Goal: Transaction & Acquisition: Purchase product/service

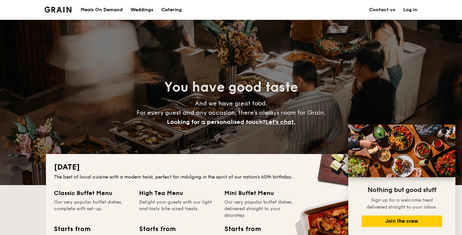
click at [102, 9] on div "Meals On Demand" at bounding box center [102, 10] width 42 height 20
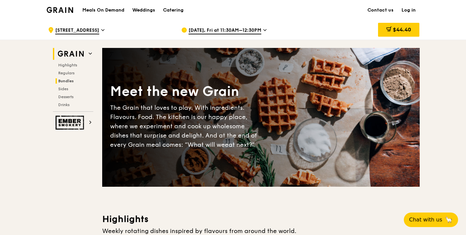
click at [64, 80] on span "Bundles" at bounding box center [66, 81] width 16 height 5
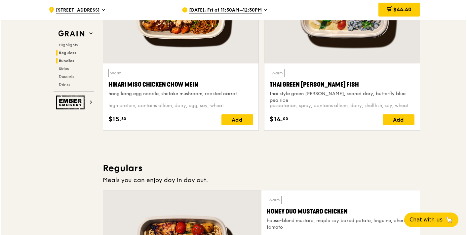
scroll to position [946, 0]
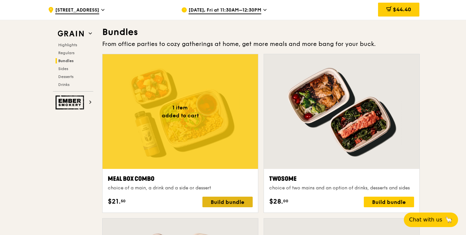
click at [230, 203] on div "Build bundle" at bounding box center [227, 202] width 50 height 11
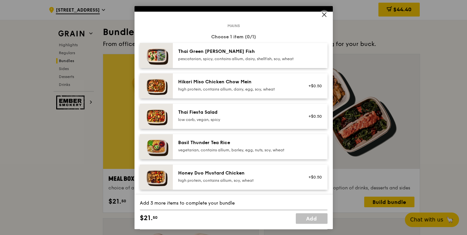
scroll to position [37, 0]
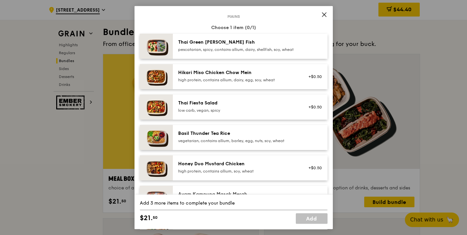
click at [326, 14] on icon at bounding box center [324, 15] width 6 height 6
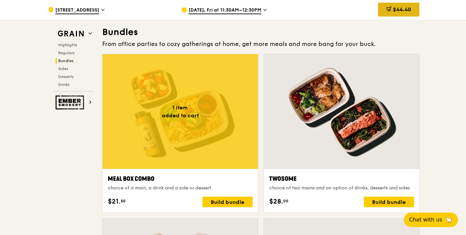
click at [394, 9] on span "$44.40" at bounding box center [402, 9] width 18 height 6
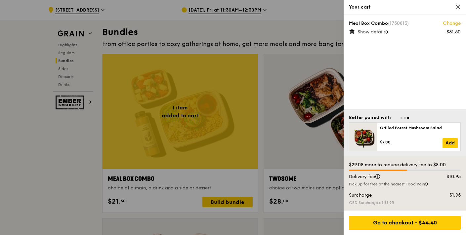
click at [242, 12] on div at bounding box center [233, 117] width 466 height 235
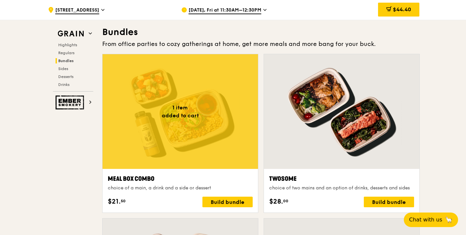
click at [247, 10] on span "Aug 15, Fri at 11:30AM–12:30PM" at bounding box center [224, 10] width 73 height 7
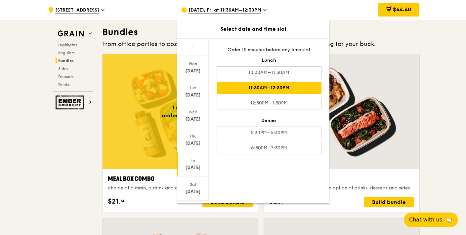
click at [272, 87] on div "11:30AM–12:30PM" at bounding box center [268, 88] width 105 height 13
click at [287, 88] on div "11:30AM–12:30PM" at bounding box center [268, 88] width 105 height 13
click at [263, 9] on icon at bounding box center [264, 10] width 3 height 6
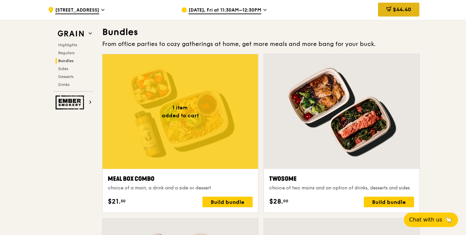
click at [401, 11] on span "$44.40" at bounding box center [402, 9] width 18 height 6
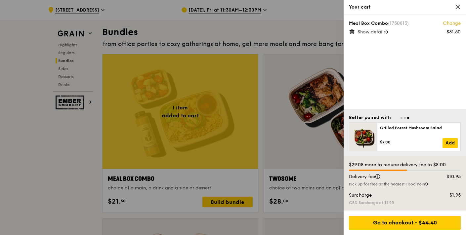
click at [453, 22] on link "Change" at bounding box center [452, 23] width 18 height 7
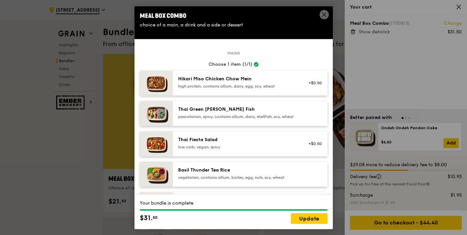
click at [223, 178] on div "Basil Thunder Tea Rice vegetarian, contains allium, barley, egg, nuts, soy, whe…" at bounding box center [237, 173] width 119 height 13
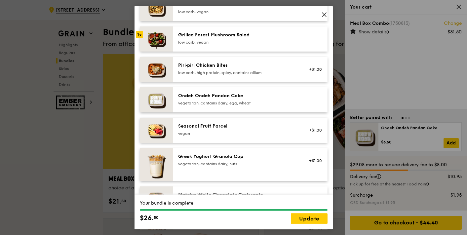
scroll to position [430, 0]
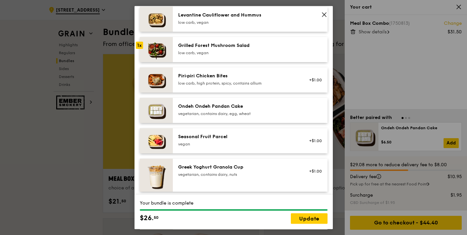
click at [292, 143] on div "Seasonal Fruit Parcel vegan" at bounding box center [237, 141] width 127 height 15
click at [308, 218] on link "Update" at bounding box center [309, 218] width 37 height 11
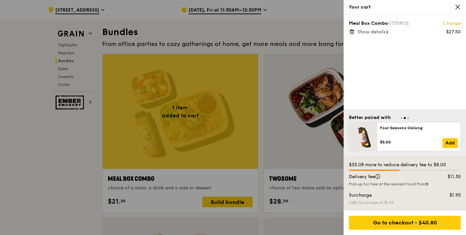
click at [220, 201] on div at bounding box center [233, 117] width 466 height 235
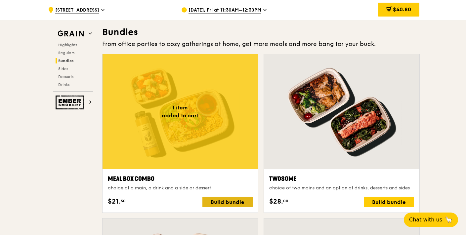
click at [222, 205] on div "Build bundle" at bounding box center [227, 202] width 50 height 11
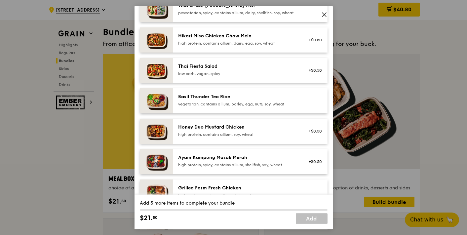
scroll to position [110, 0]
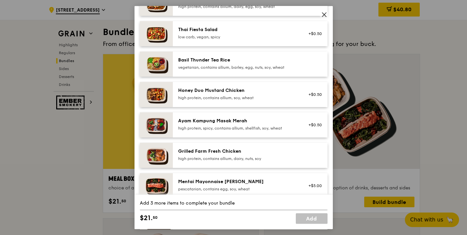
click at [228, 63] on div "Basil Thunder Tea Rice" at bounding box center [237, 60] width 119 height 7
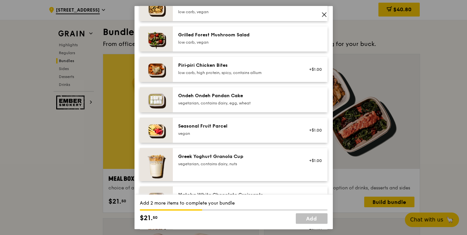
scroll to position [478, 0]
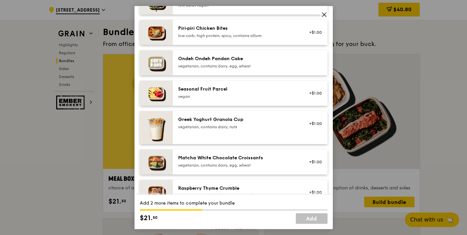
click at [209, 90] on div "Seasonal Fruit Parcel vegan +$1.00" at bounding box center [250, 93] width 155 height 25
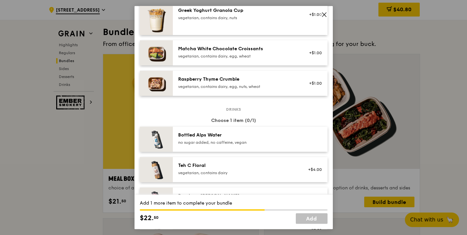
scroll to position [625, 0]
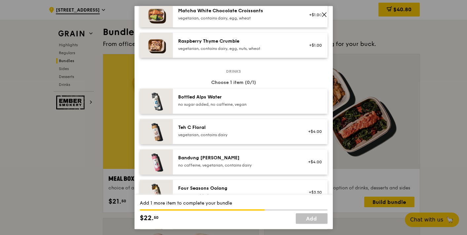
click at [240, 107] on div "no sugar added, no caffeine, vegan" at bounding box center [237, 104] width 119 height 5
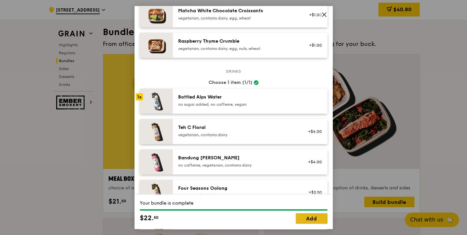
click at [312, 217] on link "Add" at bounding box center [312, 218] width 32 height 11
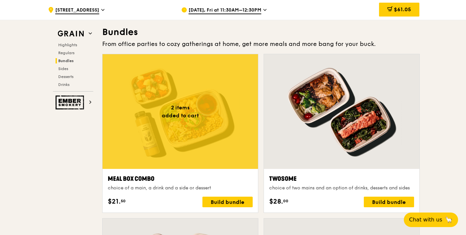
click at [202, 136] on div at bounding box center [179, 111] width 155 height 115
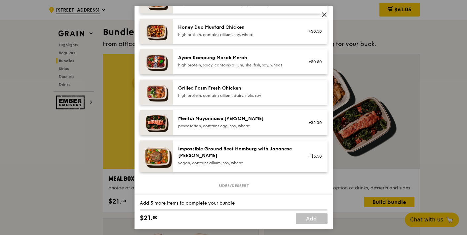
scroll to position [184, 0]
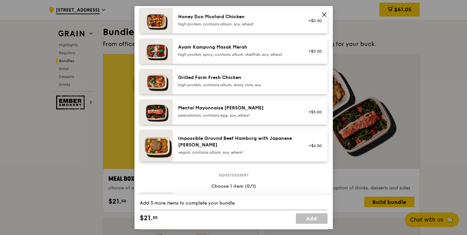
click at [218, 86] on div "Grilled Farm Fresh Chicken high protein, contains allium, dairy, nuts, soy" at bounding box center [237, 80] width 119 height 13
click at [156, 86] on img at bounding box center [156, 81] width 33 height 25
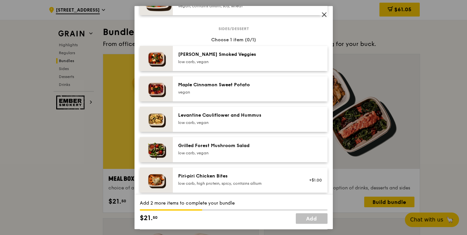
scroll to position [331, 0]
click at [220, 64] on div "low carb, vegan" at bounding box center [237, 60] width 119 height 5
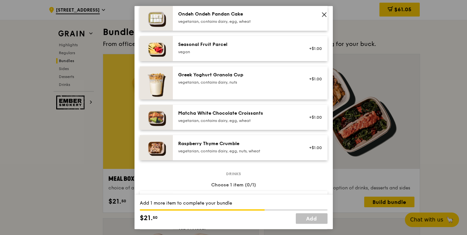
scroll to position [551, 0]
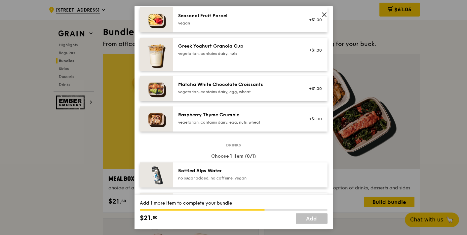
click at [210, 173] on div "Bottled Alps Water" at bounding box center [237, 171] width 119 height 7
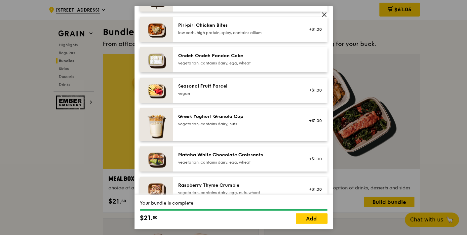
scroll to position [478, 0]
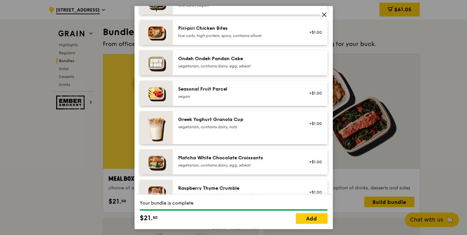
click at [205, 130] on div "vegetarian, contains dairy, nuts" at bounding box center [237, 126] width 119 height 5
click at [312, 217] on link "Add" at bounding box center [312, 218] width 32 height 11
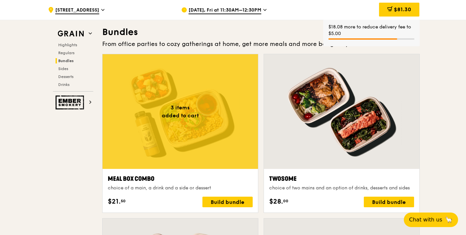
click at [199, 120] on div at bounding box center [179, 111] width 155 height 115
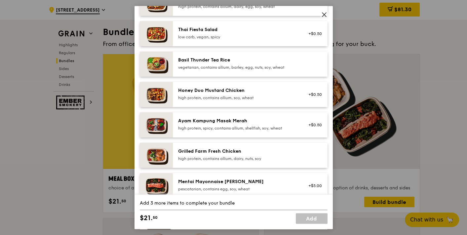
scroll to position [184, 0]
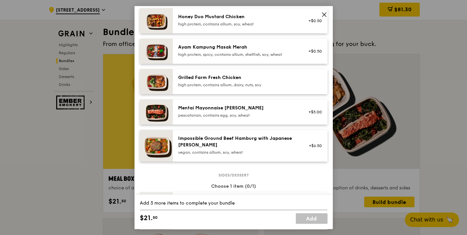
click at [232, 87] on div "Grilled Farm Fresh Chicken high protein, contains allium, dairy, nuts, soy" at bounding box center [237, 80] width 119 height 13
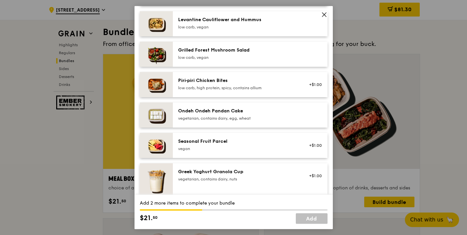
scroll to position [515, 0]
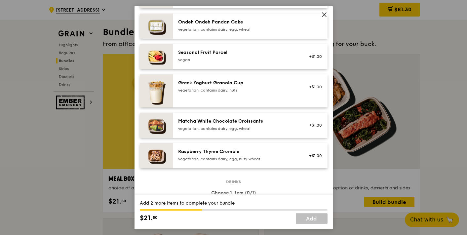
click at [205, 62] on div "vegan" at bounding box center [237, 59] width 119 height 5
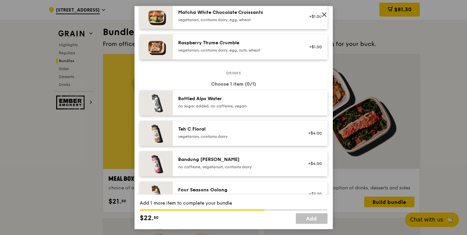
scroll to position [698, 0]
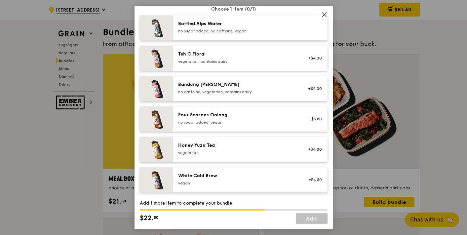
click at [245, 34] on div "no sugar added, no caffeine, vegan" at bounding box center [237, 30] width 119 height 5
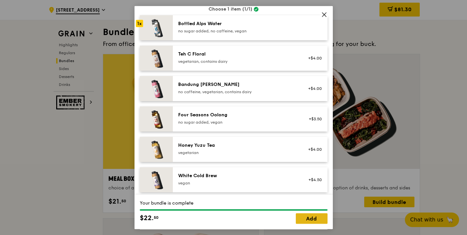
click at [310, 218] on link "Add" at bounding box center [312, 218] width 32 height 11
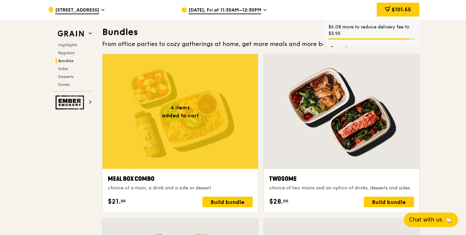
click at [206, 130] on div at bounding box center [179, 111] width 155 height 115
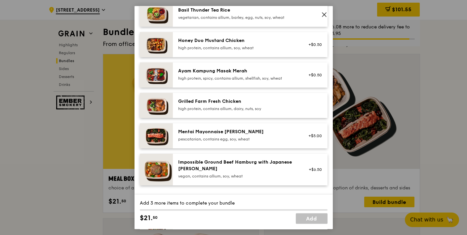
scroll to position [184, 0]
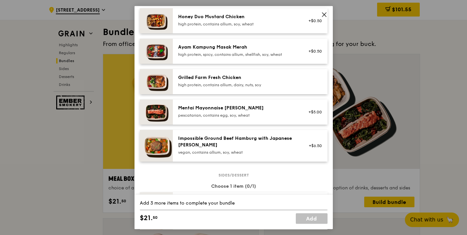
click at [225, 81] on div "Grilled Farm Fresh Chicken" at bounding box center [237, 77] width 119 height 7
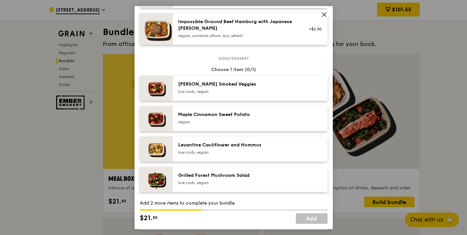
scroll to position [331, 0]
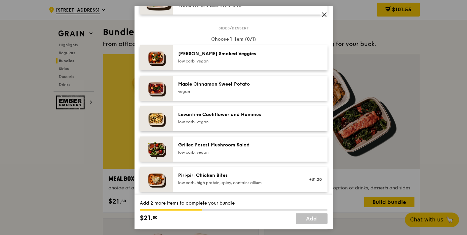
click at [221, 64] on div "low carb, vegan" at bounding box center [237, 60] width 119 height 5
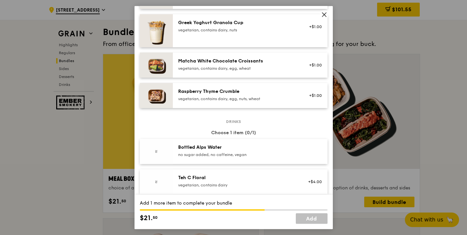
scroll to position [588, 0]
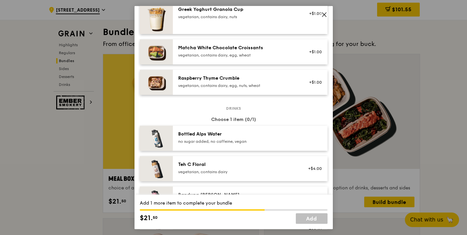
click at [233, 144] on div "no sugar added, no caffeine, vegan" at bounding box center [237, 141] width 119 height 5
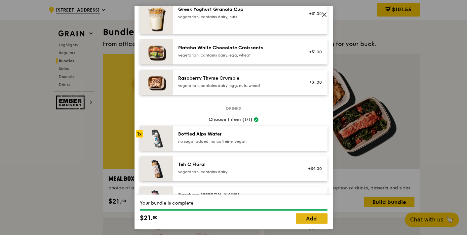
click at [311, 217] on link "Add" at bounding box center [312, 218] width 32 height 11
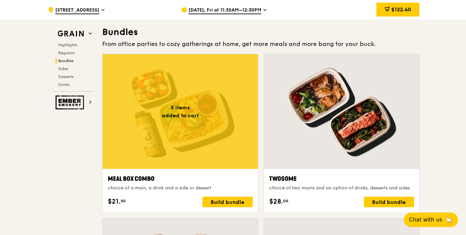
click at [177, 109] on div at bounding box center [179, 111] width 155 height 115
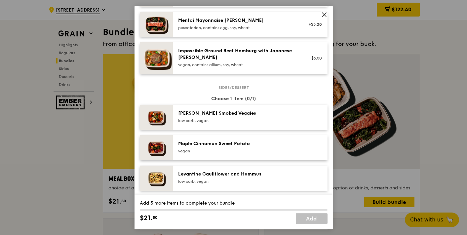
scroll to position [257, 0]
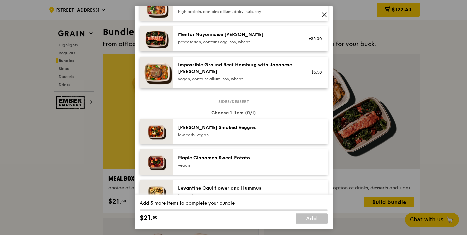
click at [243, 80] on div "Impossible Ground Beef Hamburg with Japanese Curry vegan, contains allium, soy,…" at bounding box center [237, 72] width 119 height 20
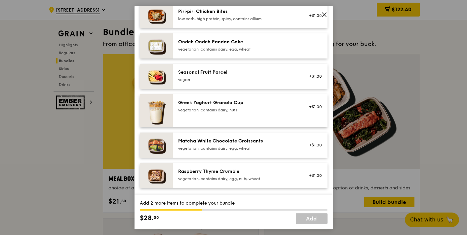
scroll to position [515, 0]
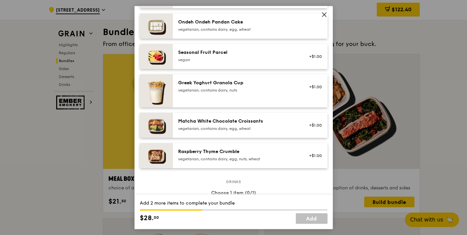
click at [190, 93] on div "vegetarian, contains dairy, nuts" at bounding box center [237, 90] width 119 height 5
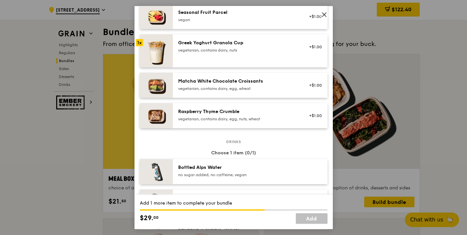
scroll to position [625, 0]
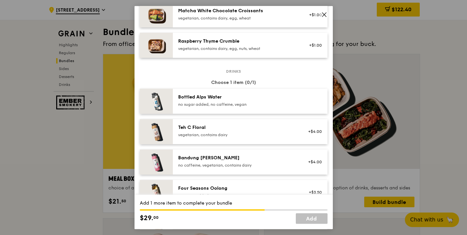
click at [233, 107] on div "no sugar added, no caffeine, vegan" at bounding box center [237, 104] width 119 height 5
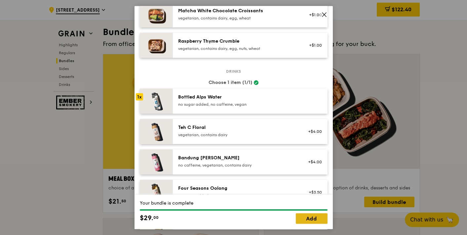
click at [312, 218] on link "Add" at bounding box center [312, 218] width 32 height 11
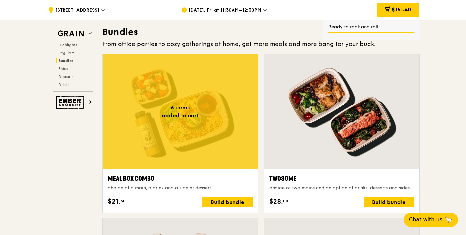
click at [198, 123] on div at bounding box center [179, 111] width 155 height 115
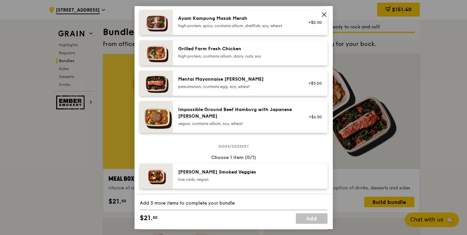
scroll to position [220, 0]
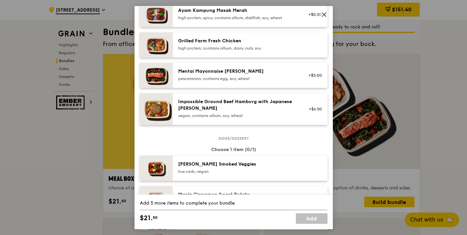
click at [230, 110] on div "Impossible Ground Beef Hamburg with Japanese [PERSON_NAME]" at bounding box center [237, 104] width 119 height 13
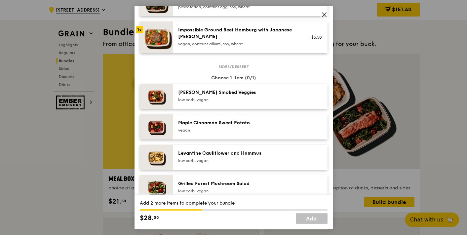
scroll to position [294, 0]
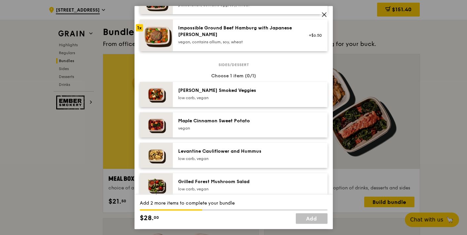
click at [220, 155] on div "Levantine Cauliflower and Hummus" at bounding box center [237, 151] width 119 height 7
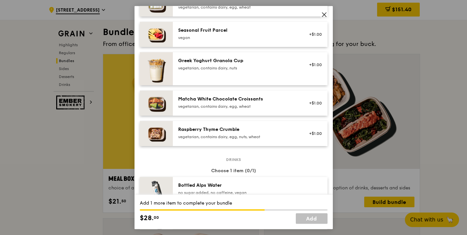
scroll to position [588, 0]
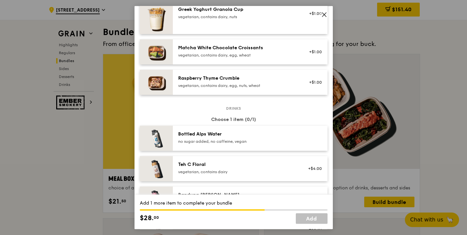
click at [229, 137] on div "Bottled Alps Water" at bounding box center [237, 134] width 119 height 7
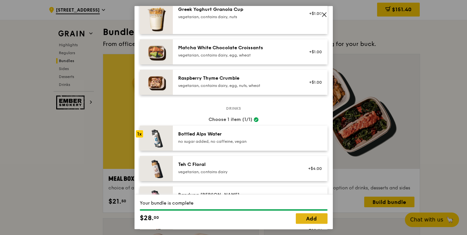
click at [314, 217] on link "Add" at bounding box center [312, 218] width 32 height 11
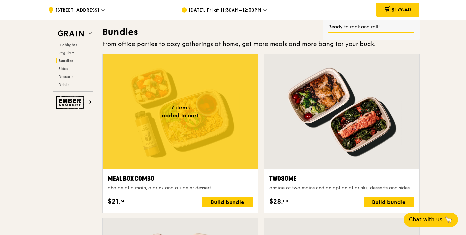
click at [186, 115] on div at bounding box center [179, 111] width 155 height 115
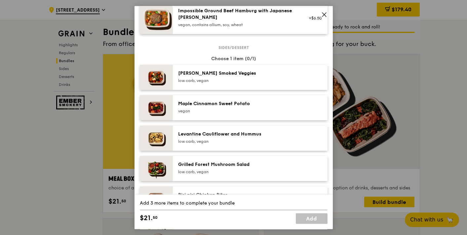
scroll to position [257, 0]
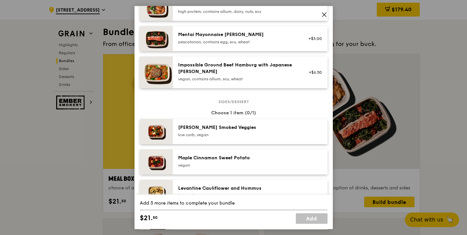
click at [220, 75] on div "Impossible Ground Beef Hamburg with Japanese [PERSON_NAME]" at bounding box center [237, 68] width 119 height 13
click at [217, 136] on div "Rosemary Smoked Veggies low carb, vegan" at bounding box center [237, 130] width 119 height 13
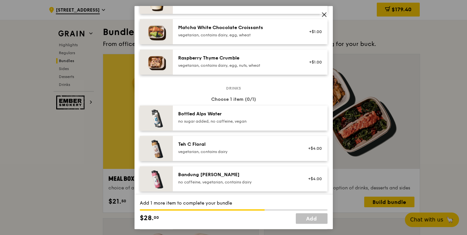
scroll to position [625, 0]
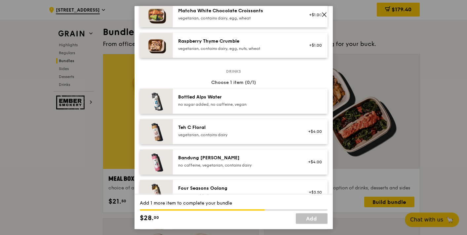
click at [263, 107] on div "no sugar added, no caffeine, vegan" at bounding box center [237, 104] width 119 height 5
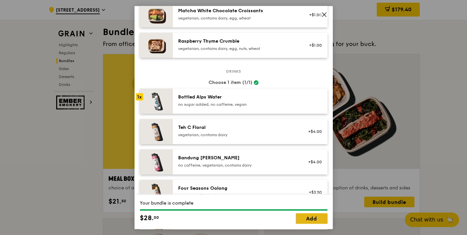
click at [314, 217] on link "Add" at bounding box center [312, 218] width 32 height 11
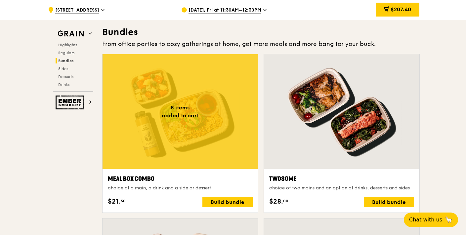
click at [200, 122] on div at bounding box center [179, 111] width 155 height 115
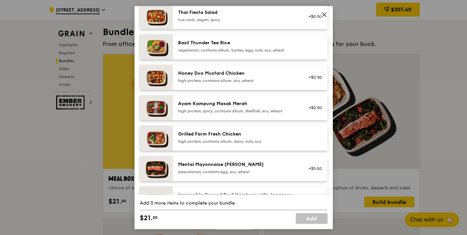
scroll to position [147, 0]
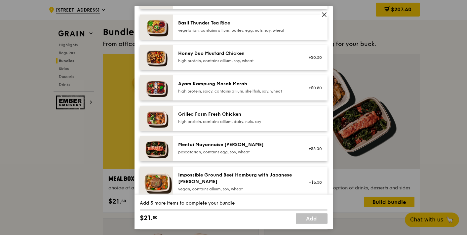
click at [253, 148] on div "Mentai Mayonnaise [PERSON_NAME]" at bounding box center [237, 144] width 119 height 7
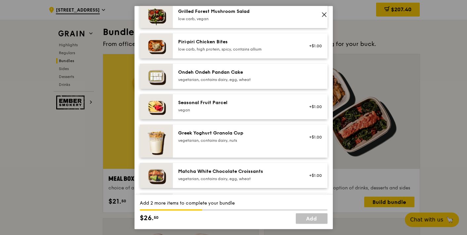
scroll to position [478, 0]
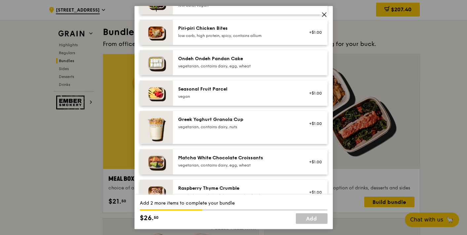
click at [189, 130] on div "vegetarian, contains dairy, nuts" at bounding box center [237, 126] width 119 height 5
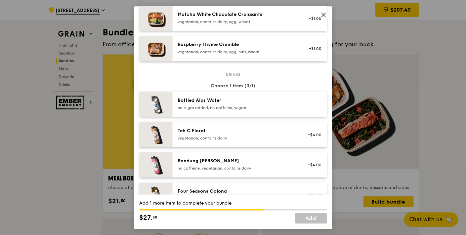
scroll to position [625, 0]
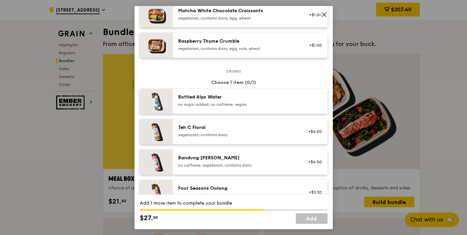
click at [226, 106] on div "Bottled Alps Water no sugar added, no caffeine, vegan" at bounding box center [237, 100] width 119 height 13
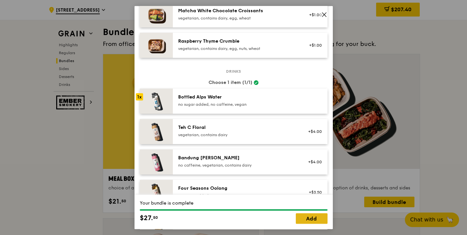
click at [314, 218] on link "Add" at bounding box center [312, 218] width 32 height 11
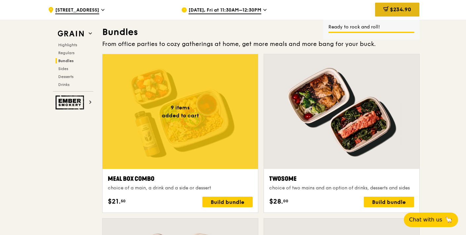
click at [403, 9] on span "$234.90" at bounding box center [400, 9] width 21 height 6
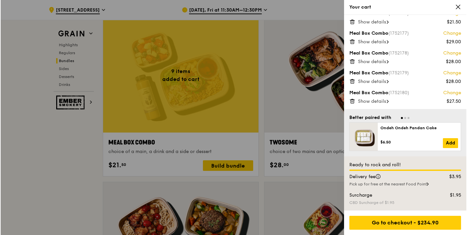
scroll to position [945, 0]
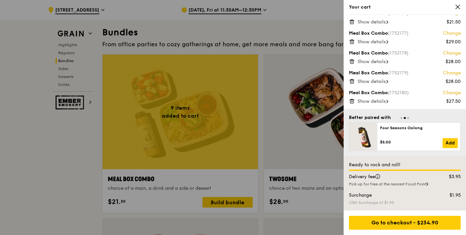
click at [177, 107] on div at bounding box center [233, 117] width 466 height 235
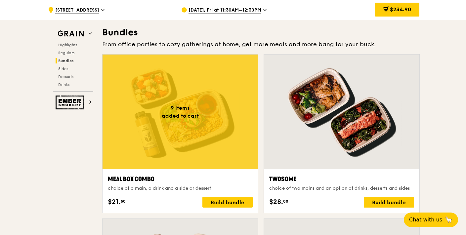
click at [184, 107] on div at bounding box center [179, 112] width 155 height 115
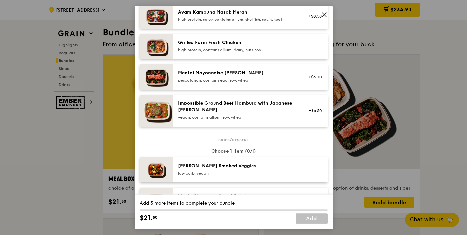
scroll to position [220, 0]
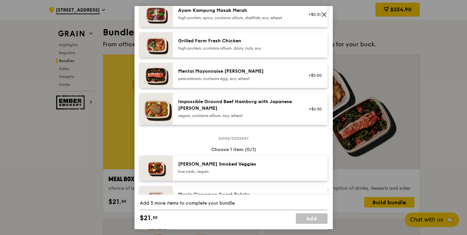
click at [221, 75] on div "Mentai Mayonnaise [PERSON_NAME]" at bounding box center [237, 71] width 119 height 7
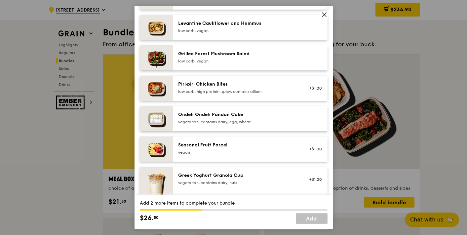
scroll to position [441, 0]
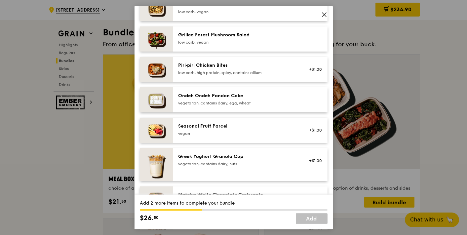
click at [230, 160] on div "Greek Yoghurt Granola Cup" at bounding box center [237, 156] width 119 height 7
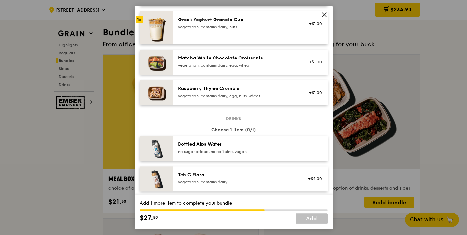
scroll to position [588, 0]
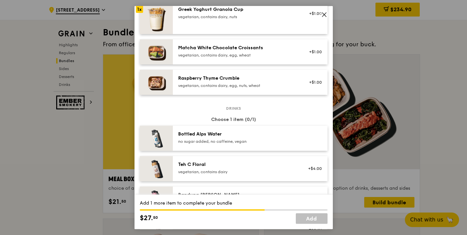
click at [248, 136] on div "Bottled Alps Water" at bounding box center [237, 134] width 119 height 7
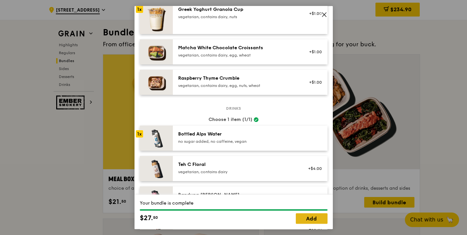
click at [311, 217] on link "Add" at bounding box center [312, 218] width 32 height 11
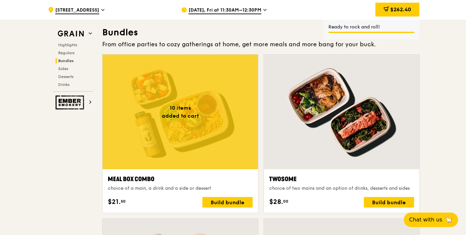
click at [200, 104] on div at bounding box center [179, 112] width 155 height 115
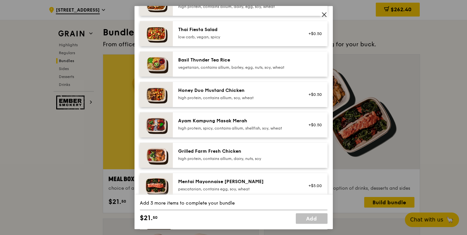
scroll to position [220, 0]
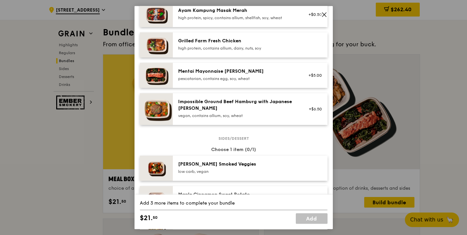
click at [239, 75] on div "Mentai Mayonnaise [PERSON_NAME]" at bounding box center [237, 71] width 119 height 7
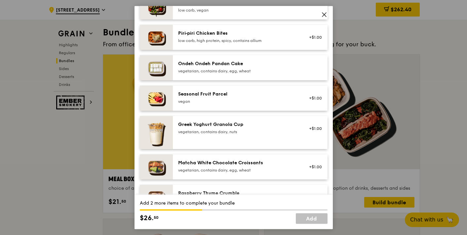
scroll to position [478, 0]
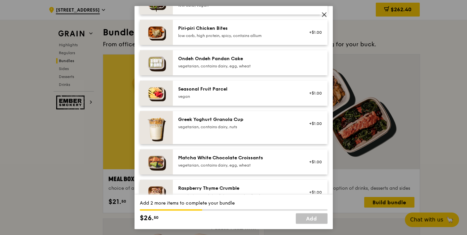
click at [217, 139] on div "Greek Yoghurt Granola Cup vegetarian, contains dairy, nuts +$1.00" at bounding box center [250, 127] width 144 height 22
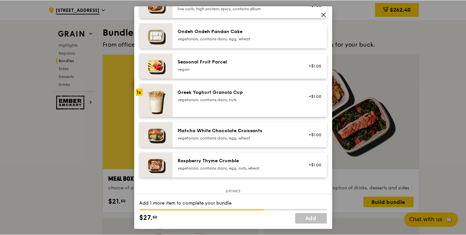
scroll to position [588, 0]
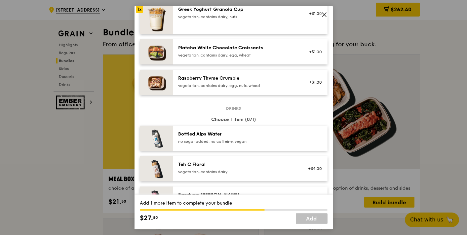
click at [253, 151] on div "Bottled Alps Water no sugar added, no caffeine, vegan" at bounding box center [250, 138] width 155 height 25
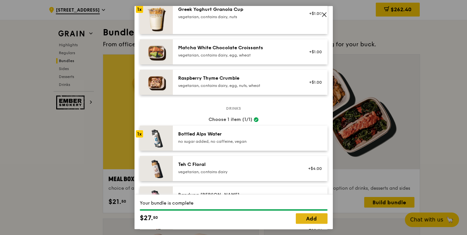
click at [308, 216] on link "Add" at bounding box center [312, 218] width 32 height 11
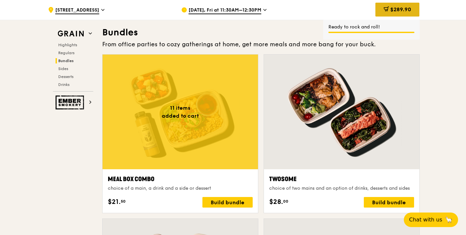
click at [403, 7] on span "$289.90" at bounding box center [400, 9] width 21 height 6
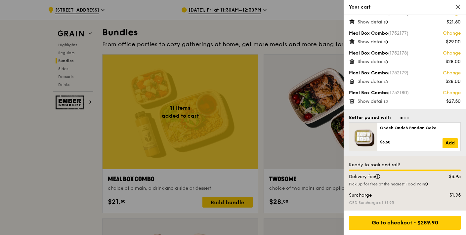
click at [381, 81] on span "Show details" at bounding box center [371, 82] width 28 height 6
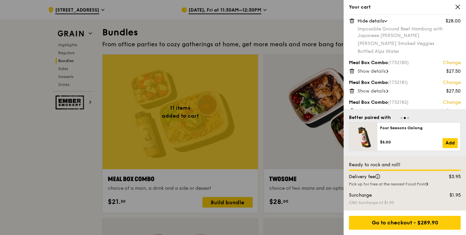
scroll to position [160, 0]
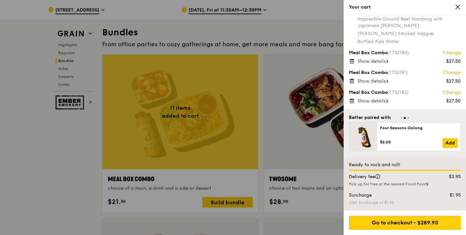
click at [370, 80] on span "Show details" at bounding box center [371, 81] width 28 height 6
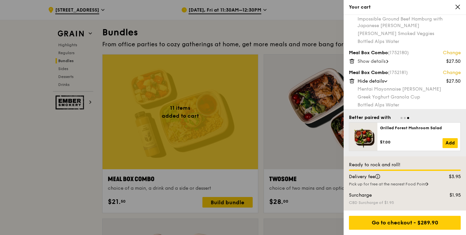
scroll to position [183, 0]
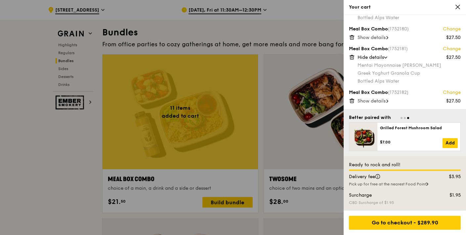
click at [377, 39] on span "Show details" at bounding box center [371, 38] width 28 height 6
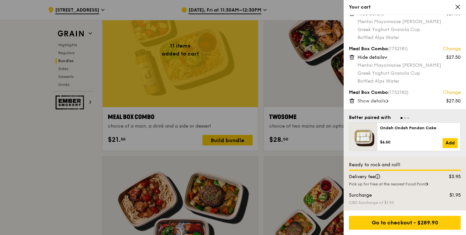
scroll to position [1019, 0]
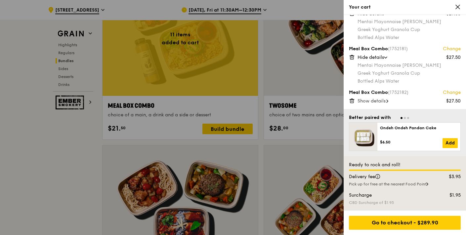
click at [372, 101] on span "Show details" at bounding box center [371, 101] width 28 height 6
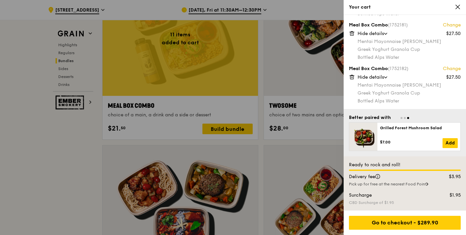
click at [187, 49] on div at bounding box center [233, 117] width 466 height 235
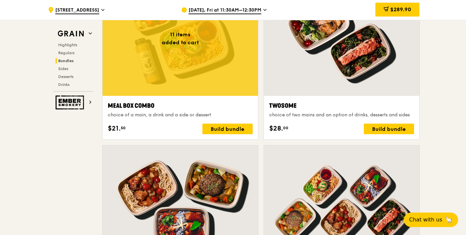
click at [191, 58] on div at bounding box center [179, 38] width 155 height 115
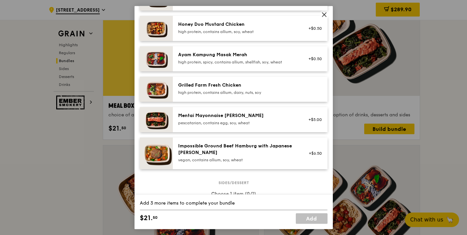
scroll to position [220, 0]
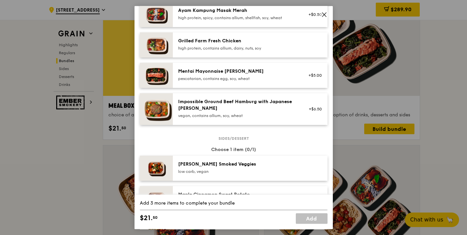
click at [213, 75] on div "Mentai Mayonnaise [PERSON_NAME]" at bounding box center [237, 71] width 119 height 7
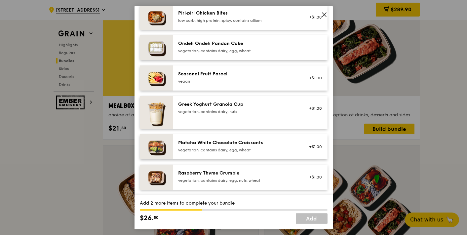
scroll to position [515, 0]
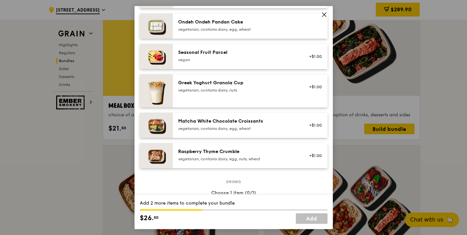
click at [224, 93] on div "vegetarian, contains dairy, nuts" at bounding box center [237, 90] width 119 height 5
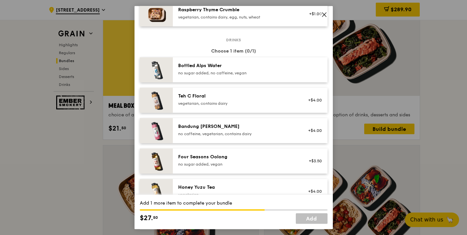
scroll to position [662, 0]
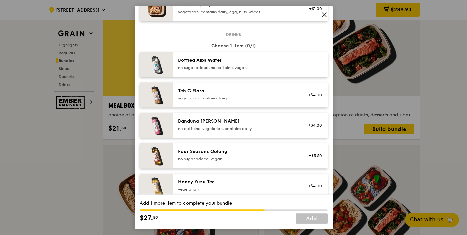
click at [246, 64] on div "Bottled Alps Water" at bounding box center [237, 60] width 119 height 7
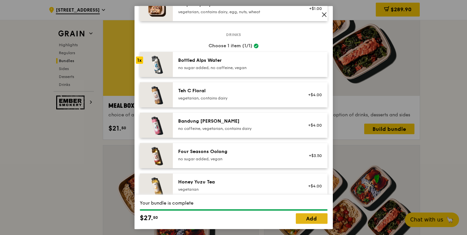
click at [316, 218] on link "Add" at bounding box center [312, 218] width 32 height 11
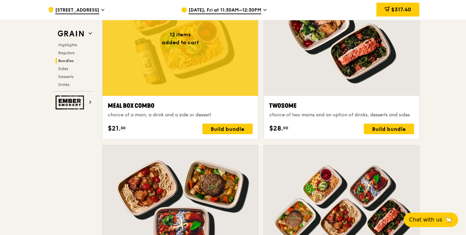
click at [181, 62] on div at bounding box center [179, 38] width 155 height 115
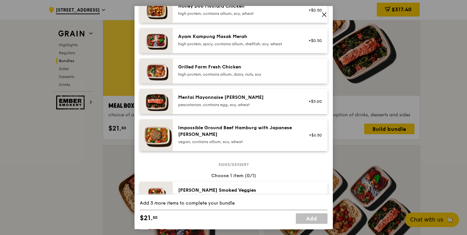
scroll to position [220, 0]
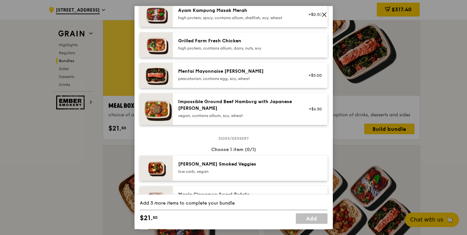
click at [228, 73] on div "Mentai Mayonnaise [PERSON_NAME]" at bounding box center [237, 71] width 119 height 7
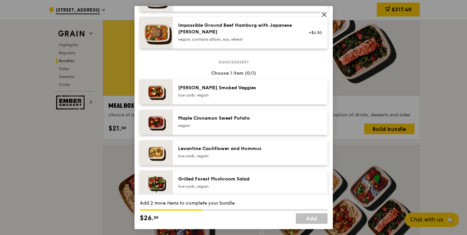
scroll to position [404, 0]
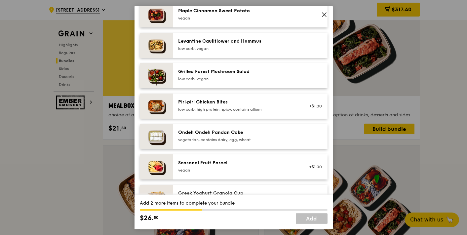
click at [231, 50] on div "Levantine Cauliflower and Hummus low carb, vegan" at bounding box center [237, 44] width 119 height 13
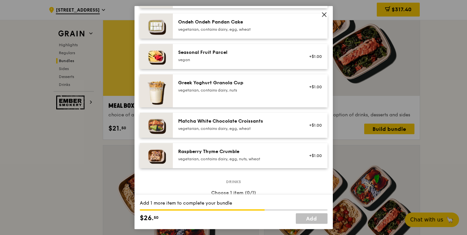
scroll to position [625, 0]
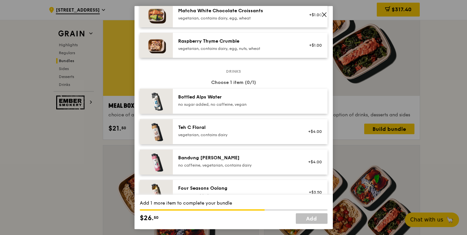
drag, startPoint x: 232, startPoint y: 117, endPoint x: 237, endPoint y: 112, distance: 6.3
click at [237, 108] on div "Bottled Alps Water no sugar added, no caffeine, vegan" at bounding box center [237, 101] width 127 height 15
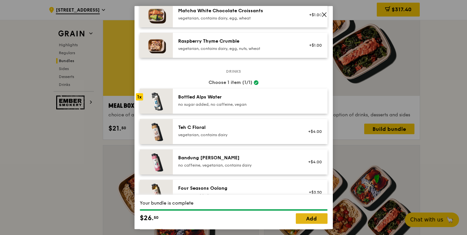
click at [312, 219] on link "Add" at bounding box center [312, 218] width 32 height 11
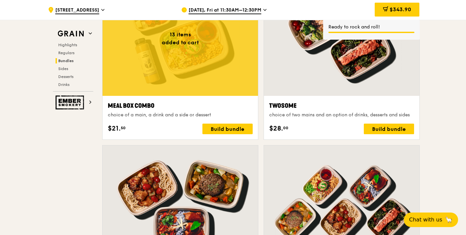
click at [190, 55] on div at bounding box center [179, 38] width 155 height 115
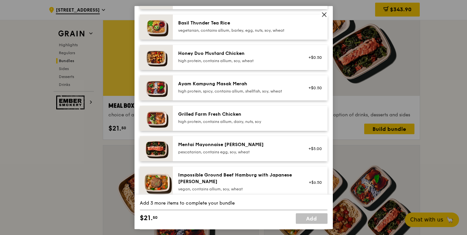
scroll to position [220, 0]
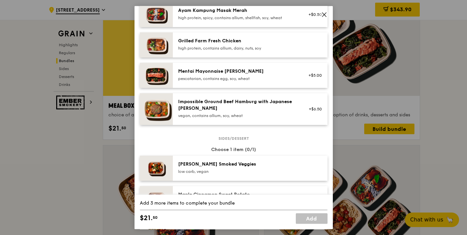
click at [224, 81] on div "Mentai Mayonnaise Aburi Salmon pescatarian, contains egg, soy, wheat" at bounding box center [237, 74] width 119 height 13
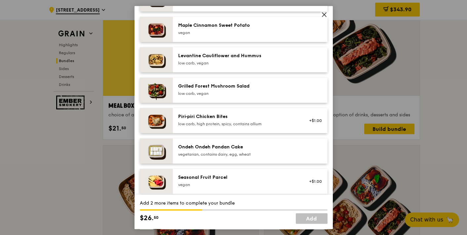
scroll to position [404, 0]
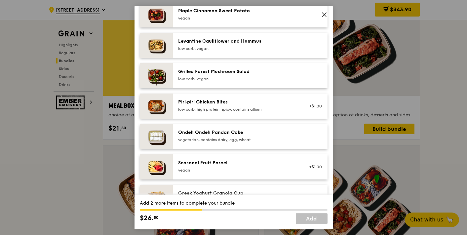
click at [227, 45] on div "Levantine Cauliflower and Hummus" at bounding box center [237, 41] width 119 height 7
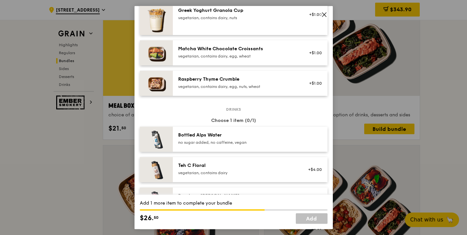
scroll to position [625, 0]
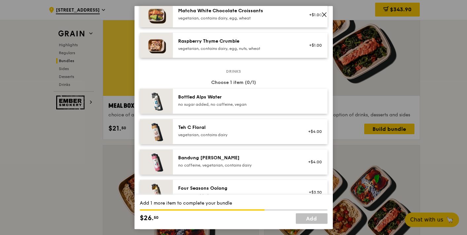
click at [250, 100] on div "Bottled Alps Water" at bounding box center [237, 97] width 119 height 7
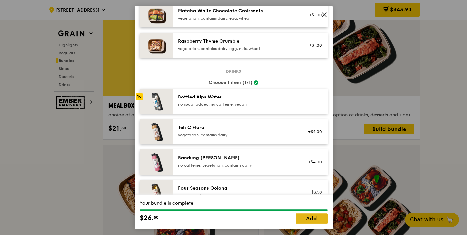
click at [310, 216] on link "Add" at bounding box center [312, 218] width 32 height 11
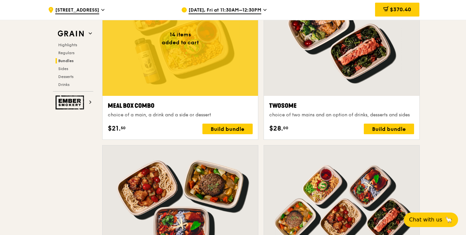
click at [185, 54] on div at bounding box center [179, 38] width 155 height 115
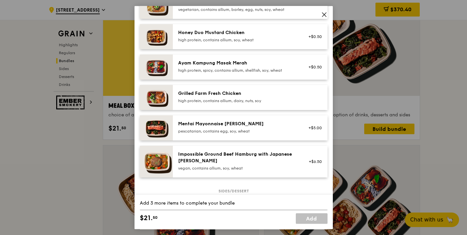
scroll to position [184, 0]
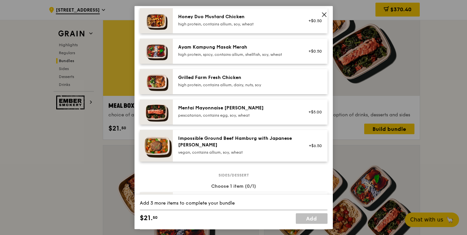
click at [227, 111] on div "Mentai Mayonnaise [PERSON_NAME]" at bounding box center [237, 108] width 119 height 7
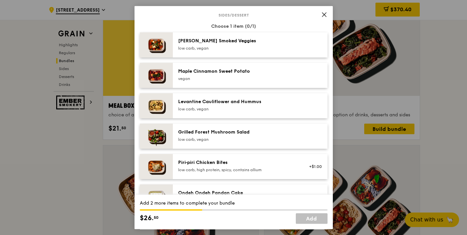
scroll to position [371, 0]
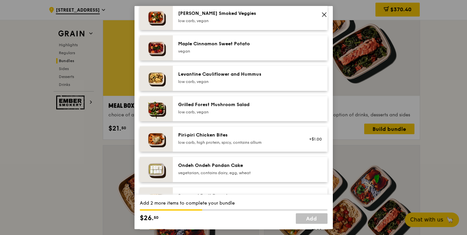
click at [223, 23] on div "low carb, vegan" at bounding box center [237, 20] width 119 height 5
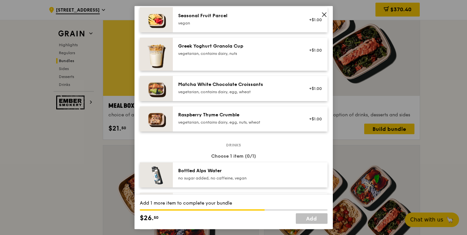
scroll to position [625, 0]
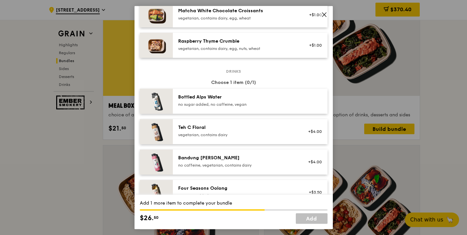
click at [248, 100] on div "Bottled Alps Water" at bounding box center [237, 97] width 119 height 7
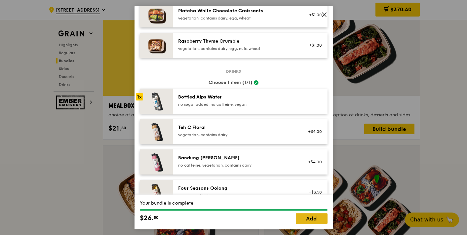
click at [307, 218] on link "Add" at bounding box center [312, 218] width 32 height 11
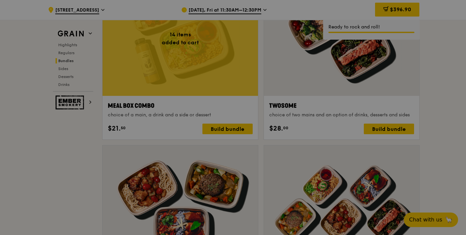
click at [199, 69] on div at bounding box center [233, 117] width 466 height 235
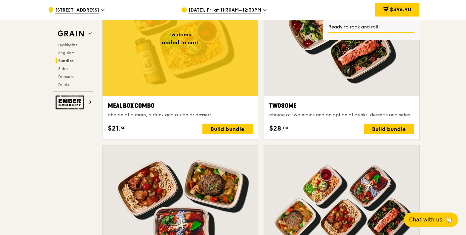
click at [196, 69] on div at bounding box center [179, 38] width 155 height 115
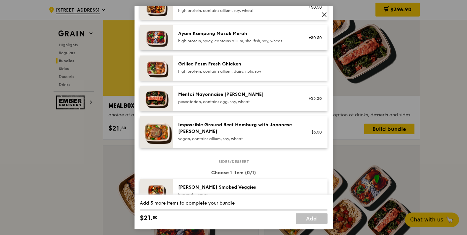
scroll to position [220, 0]
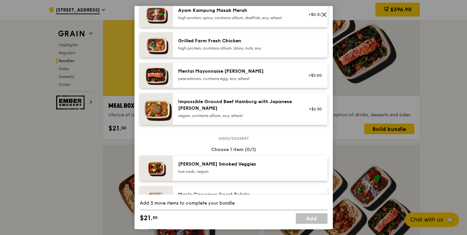
click at [217, 75] on div "Mentai Mayonnaise [PERSON_NAME]" at bounding box center [237, 71] width 119 height 7
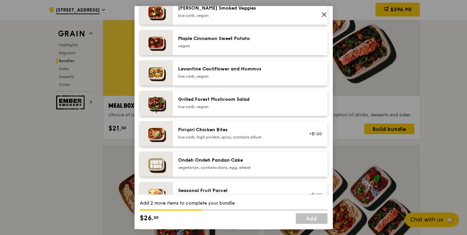
scroll to position [331, 0]
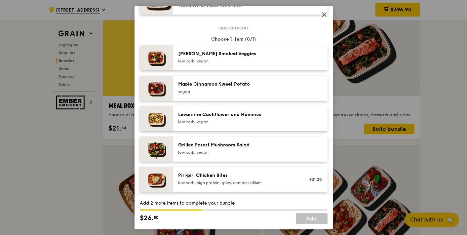
click at [216, 63] on div "low carb, vegan" at bounding box center [237, 60] width 119 height 5
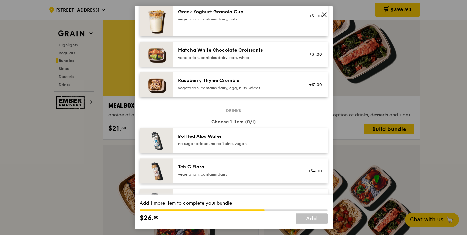
scroll to position [625, 0]
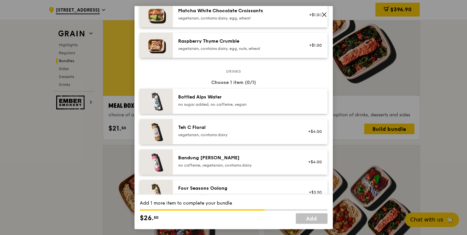
click at [252, 100] on div "Bottled Alps Water" at bounding box center [237, 97] width 119 height 7
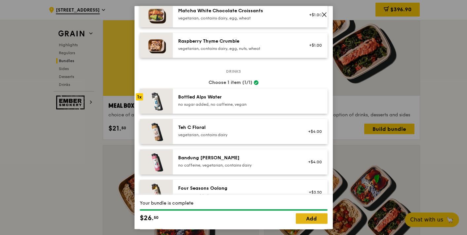
click at [311, 218] on link "Add" at bounding box center [312, 218] width 32 height 11
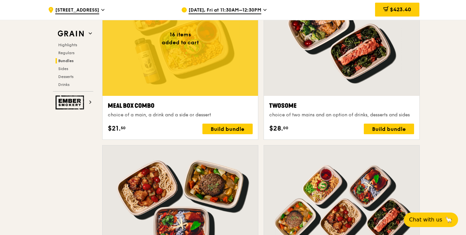
click at [192, 65] on div at bounding box center [179, 38] width 155 height 115
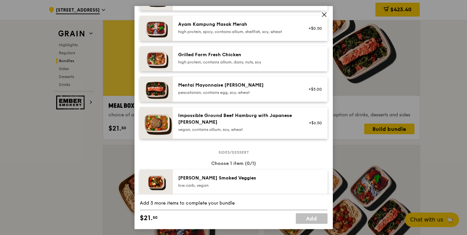
scroll to position [220, 0]
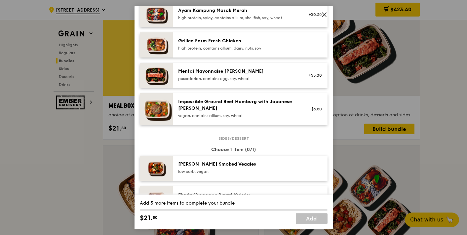
click at [255, 73] on div "Mentai Mayonnaise Aburi Salmon pescatarian, contains egg, soy, wheat +$5.00" at bounding box center [250, 75] width 155 height 25
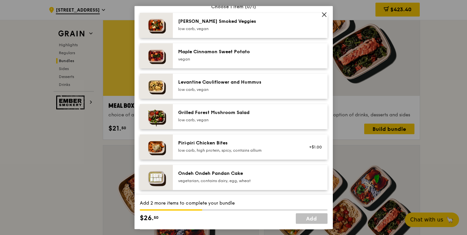
scroll to position [441, 0]
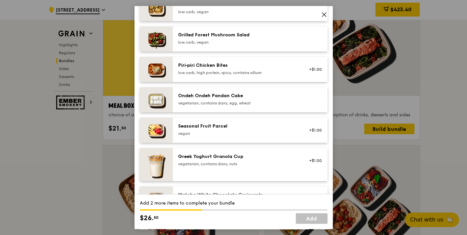
click at [238, 135] on div "Seasonal Fruit Parcel vegan" at bounding box center [237, 129] width 119 height 13
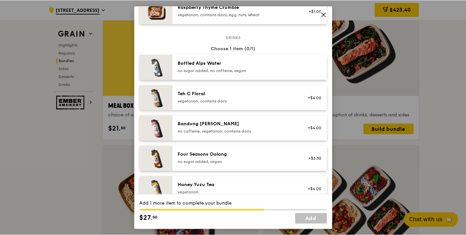
scroll to position [662, 0]
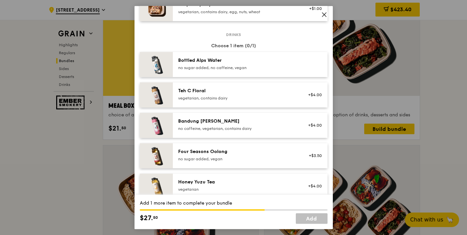
click at [247, 69] on div "Bottled Alps Water no sugar added, no caffeine, vegan" at bounding box center [237, 63] width 119 height 13
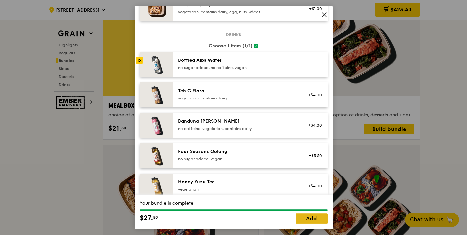
click at [309, 218] on link "Add" at bounding box center [312, 218] width 32 height 11
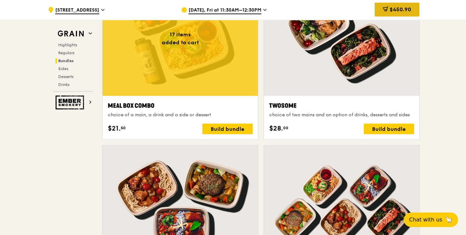
click at [403, 9] on span "$450.90" at bounding box center [399, 9] width 21 height 6
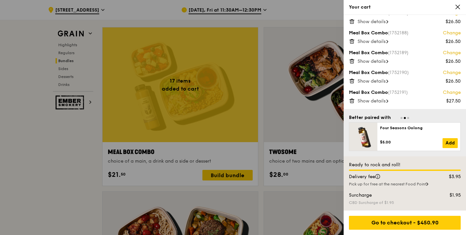
scroll to position [982, 0]
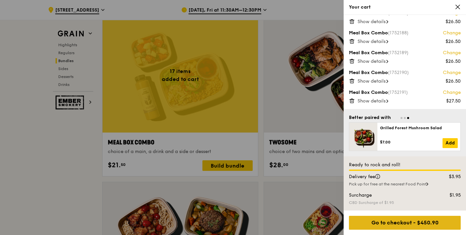
click at [403, 221] on div "Go to checkout - $450.90" at bounding box center [405, 223] width 112 height 14
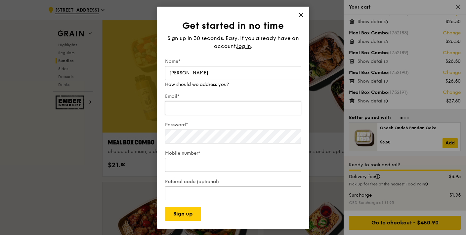
type input "Joanna"
click at [189, 101] on input "Email*" at bounding box center [233, 108] width 136 height 14
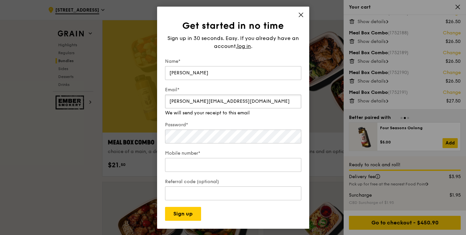
type input "joanna_sf_fun@mas.gov.sg"
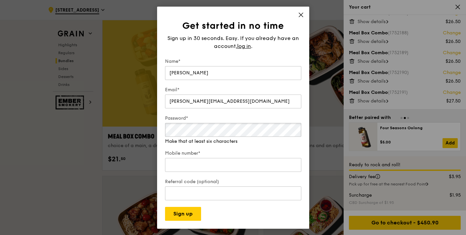
scroll to position [1019, 0]
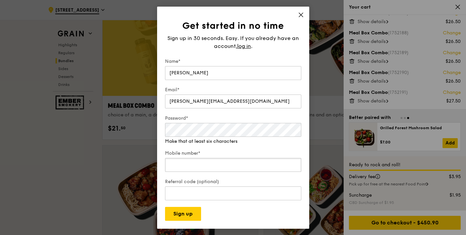
click at [186, 158] on input "Mobile number*" at bounding box center [233, 165] width 136 height 14
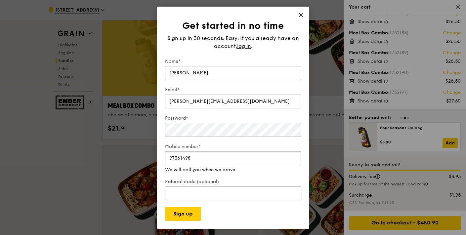
type input "97361498"
click at [232, 187] on input "Referral code (optional)" at bounding box center [233, 193] width 136 height 14
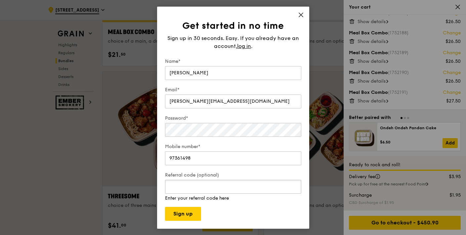
scroll to position [1129, 0]
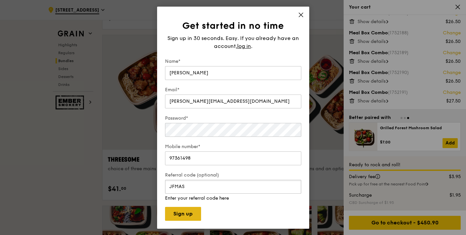
type input "JFMAS"
click at [186, 209] on button "Sign up" at bounding box center [183, 214] width 36 height 14
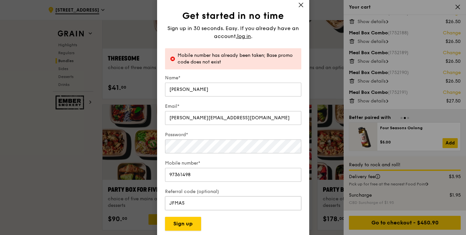
scroll to position [1239, 0]
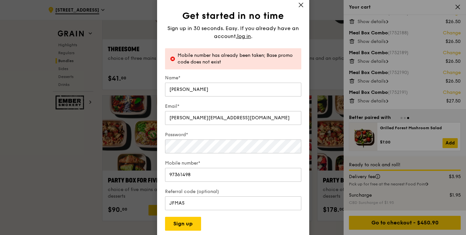
click at [302, 5] on icon at bounding box center [301, 5] width 6 height 6
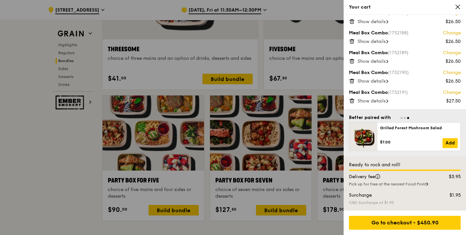
scroll to position [1313, 0]
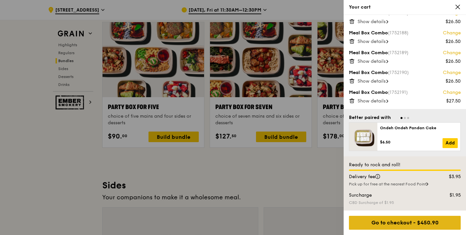
click at [413, 224] on div "Go to checkout - $450.90" at bounding box center [405, 223] width 112 height 14
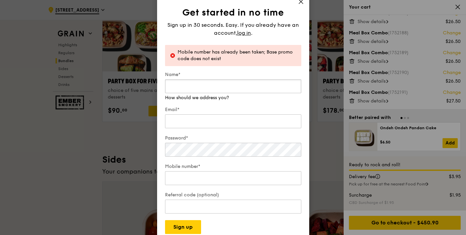
scroll to position [1349, 0]
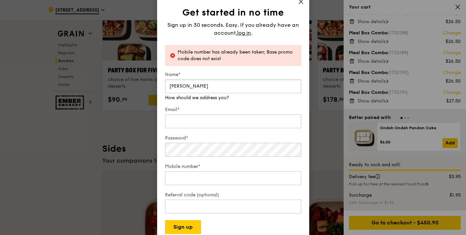
type input "Joanna"
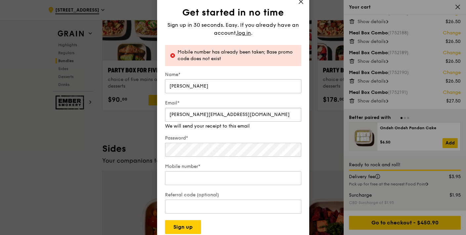
type input "joanna_sf_fun@mas.gov.sg"
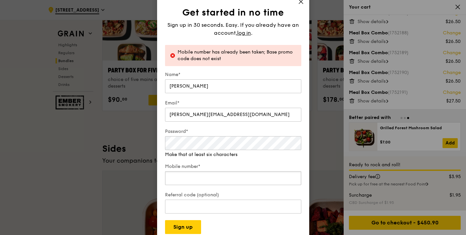
click at [174, 171] on input "Mobile number*" at bounding box center [233, 178] width 136 height 14
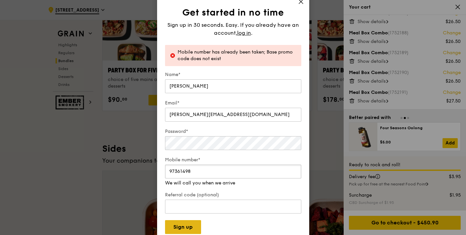
type input "97361498"
click at [179, 223] on button "Sign up" at bounding box center [183, 227] width 36 height 14
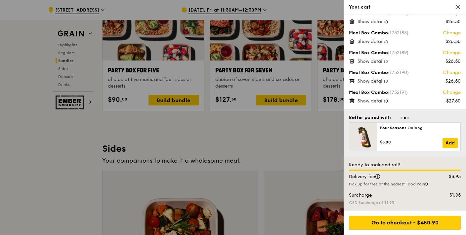
drag, startPoint x: 465, startPoint y: 94, endPoint x: 465, endPoint y: 106, distance: 12.2
click at [286, 163] on div at bounding box center [233, 117] width 466 height 235
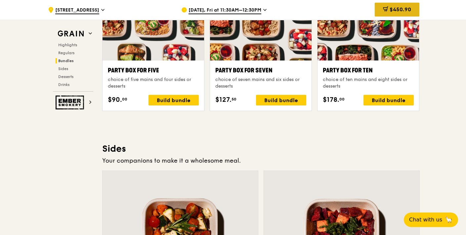
drag, startPoint x: 396, startPoint y: 10, endPoint x: 402, endPoint y: 7, distance: 6.7
click at [402, 7] on span "$450.90" at bounding box center [399, 9] width 21 height 6
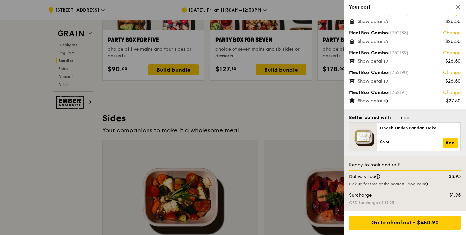
scroll to position [1386, 0]
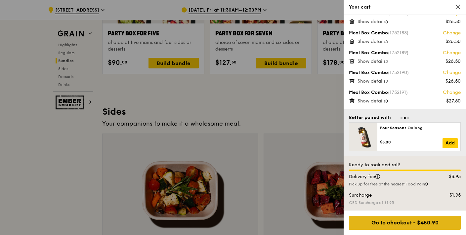
click at [399, 224] on div "Go to checkout - $450.90" at bounding box center [405, 223] width 112 height 14
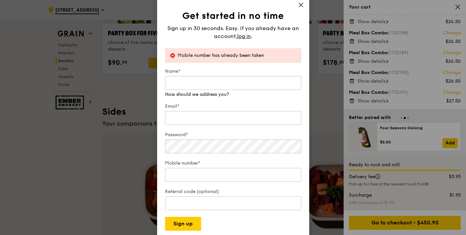
drag, startPoint x: 270, startPoint y: 56, endPoint x: 176, endPoint y: 59, distance: 93.9
click at [176, 63] on div "Mobile number has already been taken" at bounding box center [233, 55] width 136 height 15
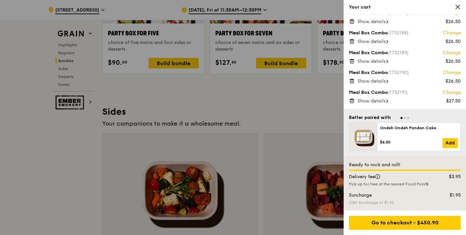
click at [322, 148] on div at bounding box center [233, 117] width 466 height 235
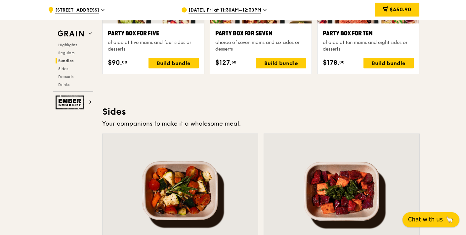
click at [423, 218] on span "Chat with us" at bounding box center [425, 219] width 35 height 8
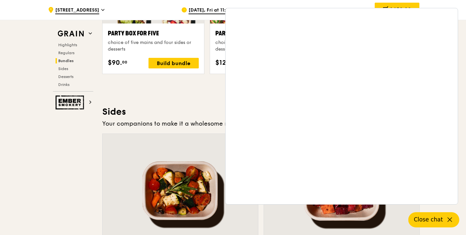
click at [177, 102] on div "Highlights Weekly rotating dishes inspired by flavours from around the world. W…" at bounding box center [260, 121] width 317 height 2591
click at [388, 4] on div "$450.90" at bounding box center [396, 10] width 45 height 14
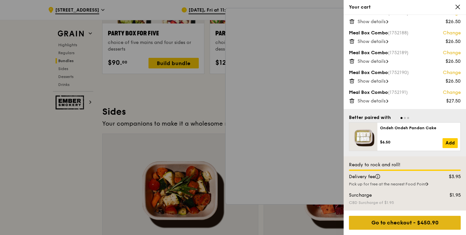
click at [395, 221] on div "Go to checkout - $450.90" at bounding box center [405, 223] width 112 height 14
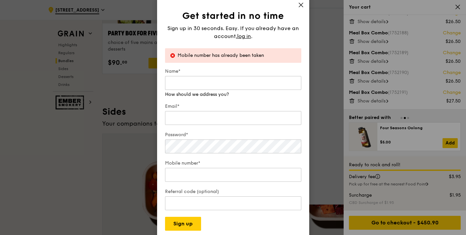
click at [300, 6] on icon at bounding box center [301, 5] width 6 height 6
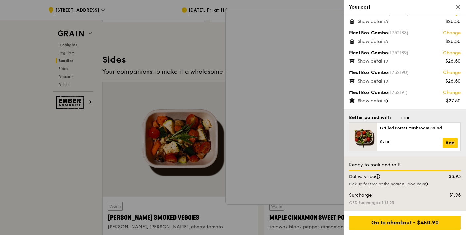
scroll to position [1460, 0]
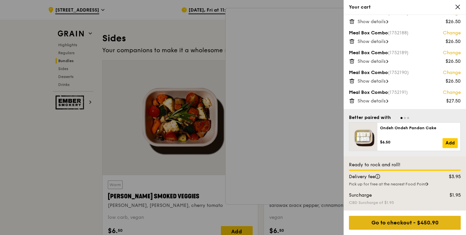
click at [408, 222] on div "Go to checkout - $450.90" at bounding box center [405, 223] width 112 height 14
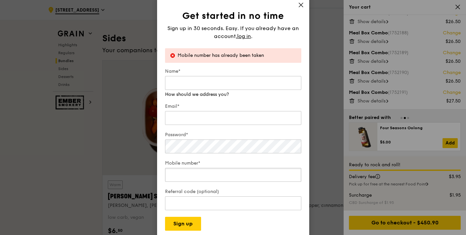
click at [198, 168] on input "Mobile number*" at bounding box center [233, 175] width 136 height 14
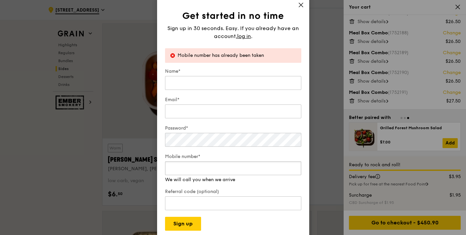
scroll to position [1533, 0]
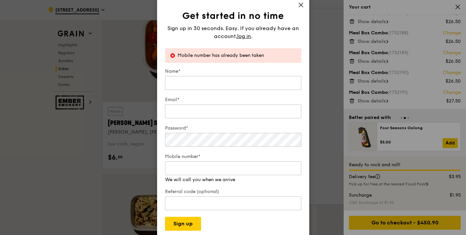
click at [300, 7] on icon at bounding box center [301, 5] width 6 height 6
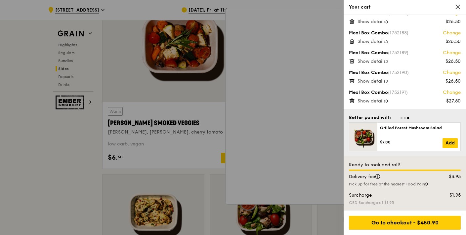
click at [288, 17] on div at bounding box center [233, 117] width 466 height 235
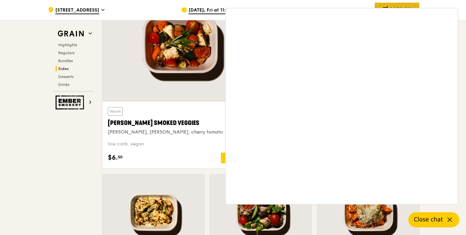
click at [390, 4] on div "$450.90" at bounding box center [396, 10] width 45 height 14
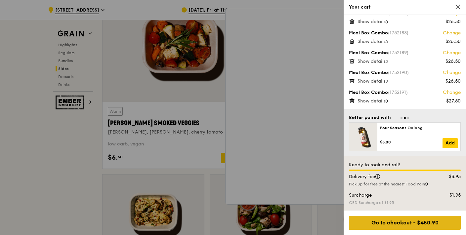
click at [405, 223] on div "Go to checkout - $450.90" at bounding box center [405, 223] width 112 height 14
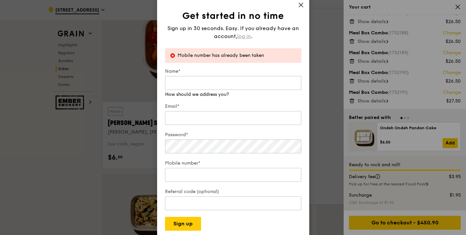
click at [249, 40] on span "log in" at bounding box center [244, 36] width 14 height 8
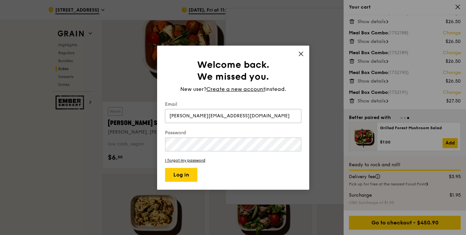
type input "joanna_sf_fun@mas.gov.sg"
click at [165, 168] on button "Log in" at bounding box center [181, 175] width 32 height 14
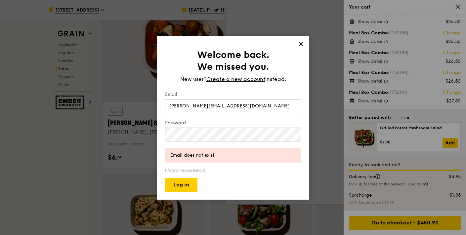
click at [187, 170] on link "I forgot my password" at bounding box center [233, 170] width 136 height 5
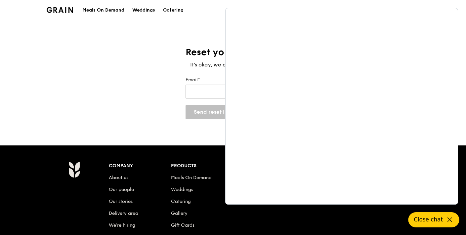
click at [451, 219] on icon at bounding box center [450, 220] width 8 height 8
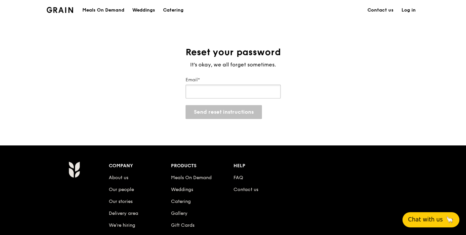
click at [251, 91] on input "Email*" at bounding box center [232, 92] width 95 height 14
click at [236, 88] on input "joanna_sf_fun" at bounding box center [232, 92] width 95 height 14
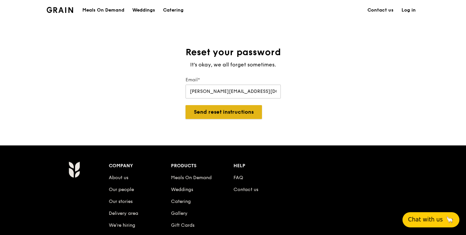
click at [196, 109] on button "Send reset instructions" at bounding box center [223, 112] width 76 height 14
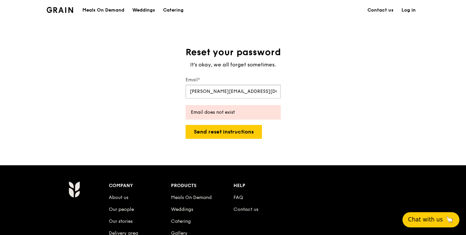
drag, startPoint x: 212, startPoint y: 90, endPoint x: 204, endPoint y: 92, distance: 7.8
click at [204, 92] on input "joanna_sf_fun@mas.gov.sg" at bounding box center [232, 92] width 95 height 14
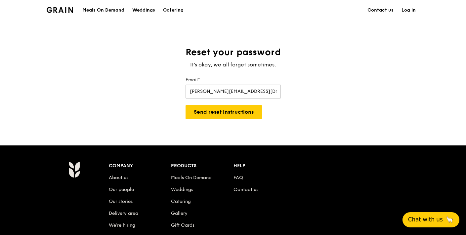
click at [353, 64] on div "Reset your password It's okay, we all forget sometimes. Email* joanna_fun@mas.g…" at bounding box center [233, 82] width 466 height 73
click at [216, 109] on button "Send reset instructions" at bounding box center [223, 112] width 76 height 14
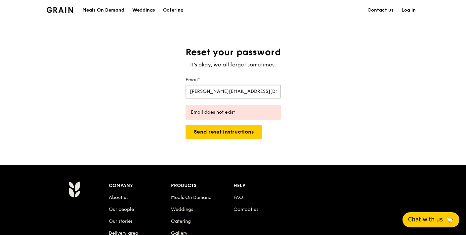
click at [205, 91] on input "joanna_fun@mas.gov.sg" at bounding box center [232, 92] width 95 height 14
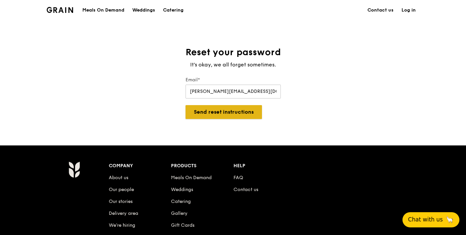
click at [221, 112] on button "Send reset instructions" at bounding box center [223, 112] width 76 height 14
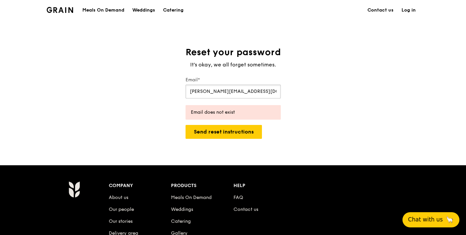
click at [206, 91] on input "joanna_fun@mas.gov.sg" at bounding box center [232, 92] width 95 height 14
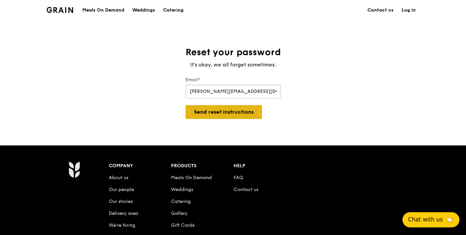
type input "joanna_sf_fun@mas.gov.sg"
click at [220, 111] on button "Send reset instructions" at bounding box center [223, 112] width 76 height 14
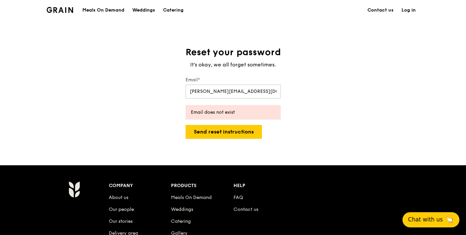
click at [114, 9] on div "Meals On Demand" at bounding box center [103, 10] width 42 height 20
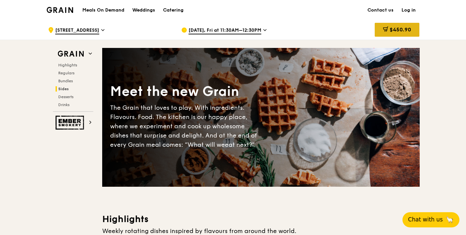
click at [401, 28] on span "$450.90" at bounding box center [399, 29] width 21 height 6
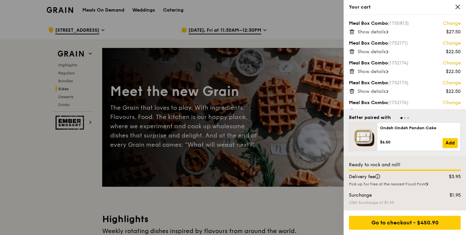
click at [309, 13] on div at bounding box center [233, 117] width 466 height 235
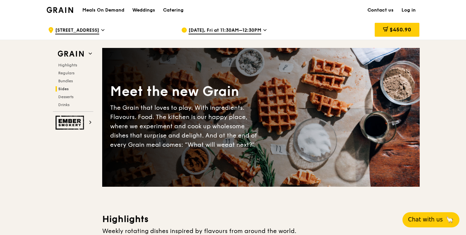
click at [381, 10] on link "Contact us" at bounding box center [380, 10] width 34 height 20
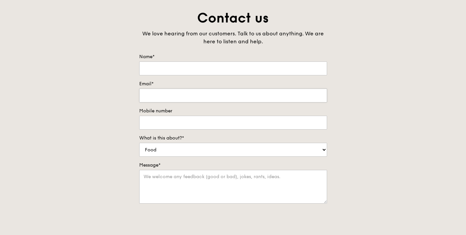
scroll to position [37, 0]
click at [156, 68] on input "Name*" at bounding box center [233, 69] width 188 height 14
type input "J"
type input "[PERSON_NAME]"
type input "[PERSON_NAME][EMAIL_ADDRESS][DOMAIN_NAME]"
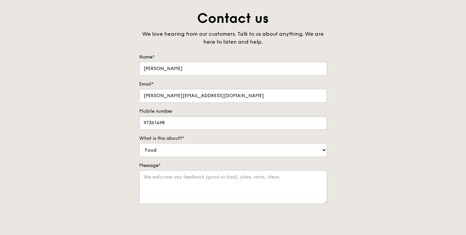
type input "97361498"
select select "Others"
click at [173, 179] on textarea "Message*" at bounding box center [233, 187] width 188 height 34
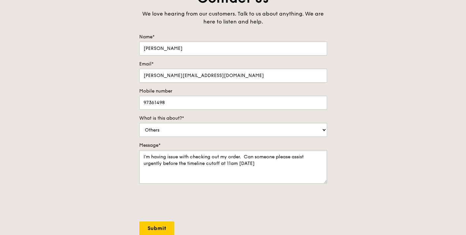
scroll to position [73, 0]
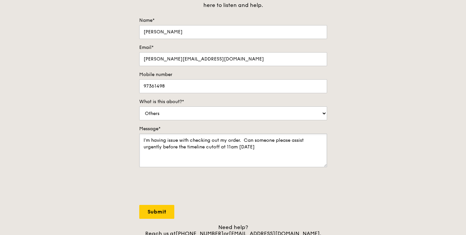
type textarea "I'm having issue with checking out my order. Can someone please assist urgently…"
click at [162, 213] on input "Submit" at bounding box center [156, 212] width 35 height 14
select select "Food"
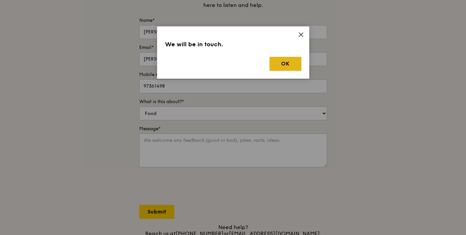
click at [279, 66] on button "OK" at bounding box center [285, 64] width 32 height 14
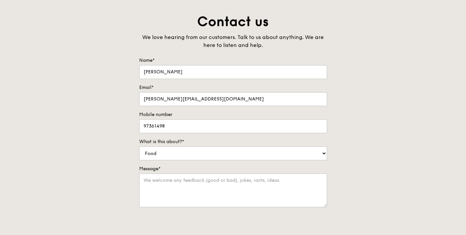
scroll to position [0, 0]
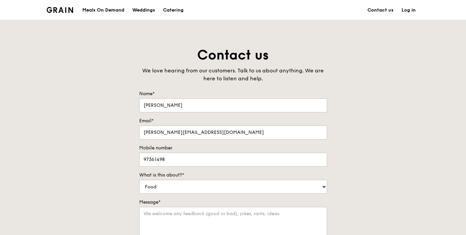
click at [103, 7] on div "Meals On Demand" at bounding box center [103, 10] width 42 height 20
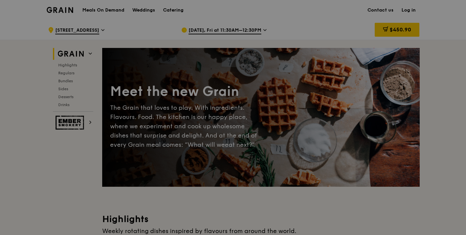
click at [401, 29] on div at bounding box center [233, 117] width 466 height 235
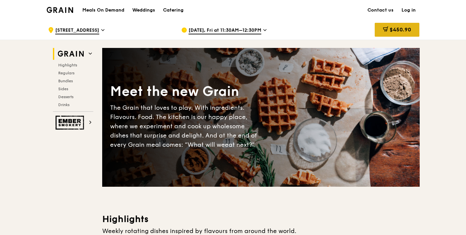
click at [401, 28] on span "$450.90" at bounding box center [399, 29] width 21 height 6
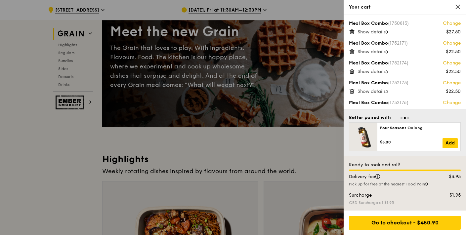
scroll to position [73, 0]
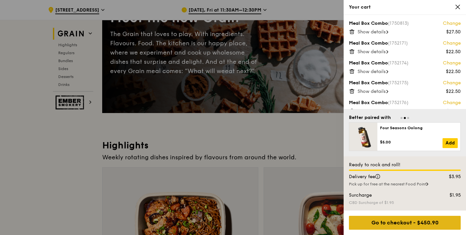
click at [400, 221] on div "Go to checkout - $450.90" at bounding box center [405, 223] width 112 height 14
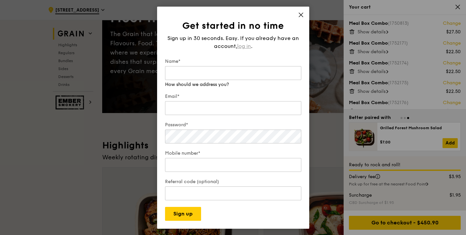
click at [244, 50] on span "log in" at bounding box center [244, 46] width 14 height 8
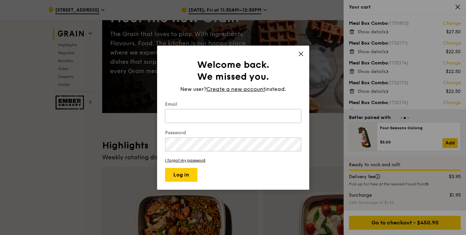
click at [232, 116] on input "Email" at bounding box center [233, 116] width 136 height 14
click at [300, 52] on icon at bounding box center [301, 54] width 6 height 6
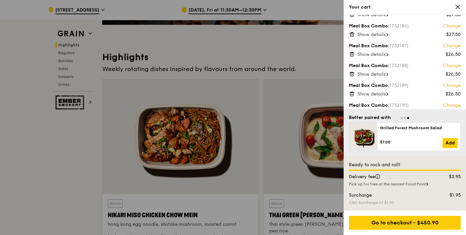
scroll to position [248, 0]
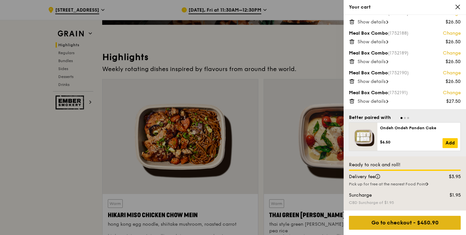
click at [408, 222] on div "Go to checkout - $450.90" at bounding box center [405, 223] width 112 height 14
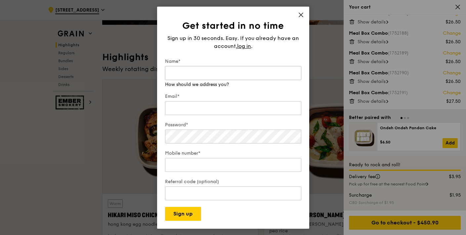
click at [183, 70] on input "Name*" at bounding box center [233, 73] width 136 height 14
type input "j"
type input "Joanna"
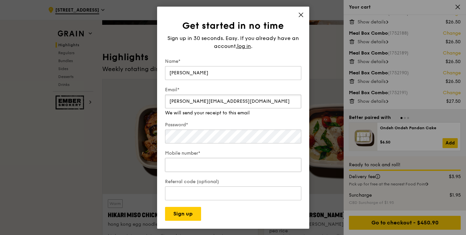
type input "joanna_sf_fun@mas.gov.sg"
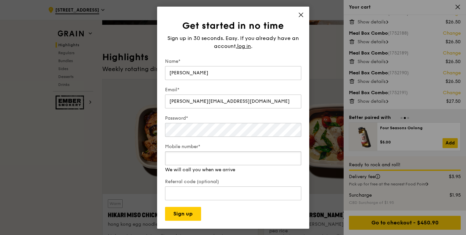
type input "0"
type input "97361498"
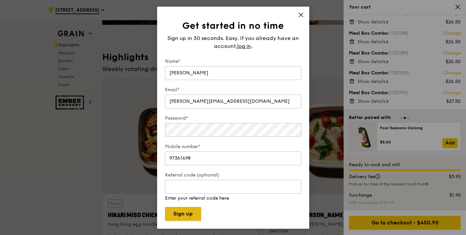
click at [183, 210] on button "Sign up" at bounding box center [183, 214] width 36 height 14
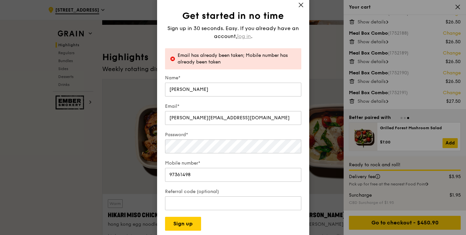
click at [247, 37] on span "log in" at bounding box center [244, 36] width 14 height 8
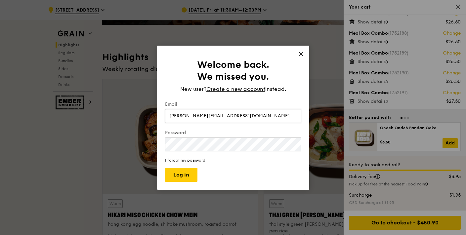
type input "joanna_sf_fun@mas.gov.sg"
click at [183, 173] on button "Log in" at bounding box center [181, 175] width 32 height 14
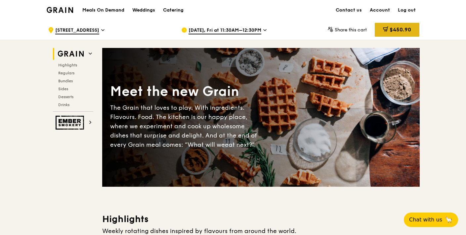
click at [398, 28] on span "$450.90" at bounding box center [399, 29] width 21 height 6
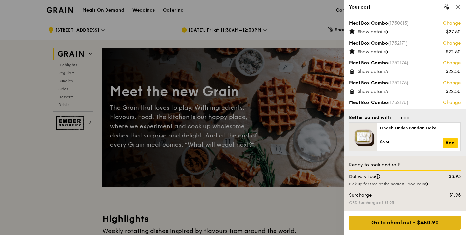
click at [403, 221] on div "Go to checkout - $450.90" at bounding box center [405, 223] width 112 height 14
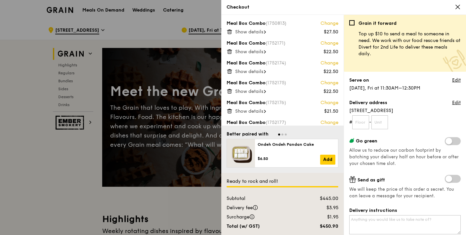
click at [266, 31] on icon at bounding box center [265, 31] width 2 height 3
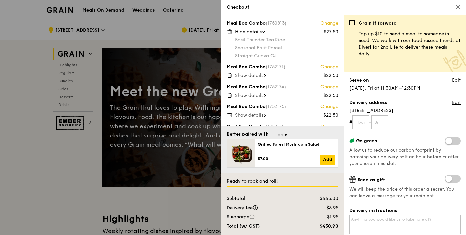
scroll to position [37, 0]
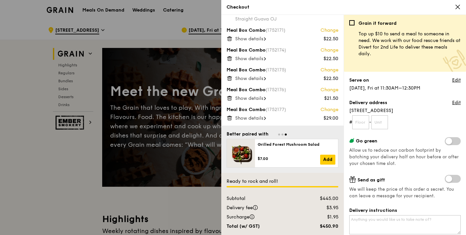
click at [265, 39] on icon at bounding box center [264, 39] width 1 height 3
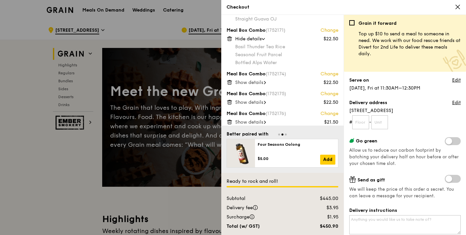
scroll to position [73, 0]
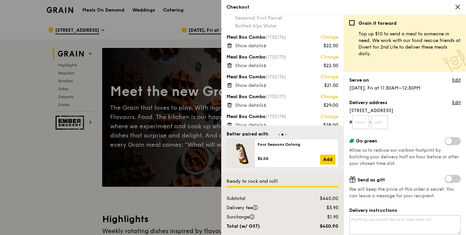
click at [265, 46] on icon at bounding box center [265, 45] width 2 height 3
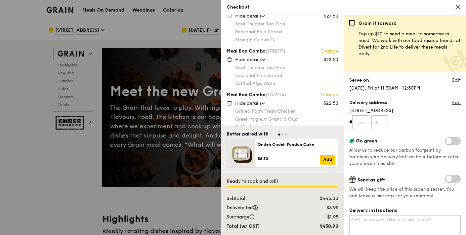
scroll to position [0, 0]
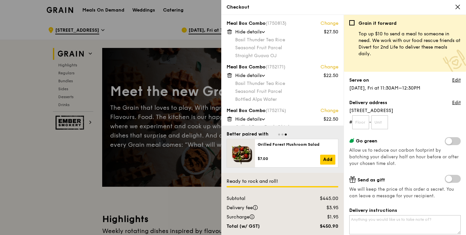
click at [229, 31] on icon at bounding box center [229, 32] width 6 height 6
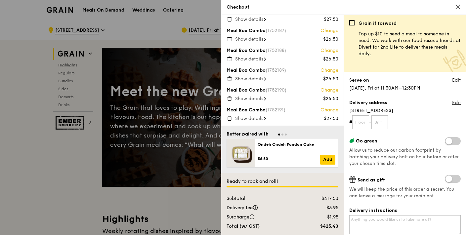
scroll to position [259, 0]
click at [69, 80] on div at bounding box center [233, 117] width 466 height 235
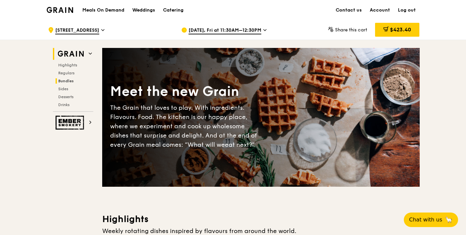
click at [68, 81] on span "Bundles" at bounding box center [66, 81] width 16 height 5
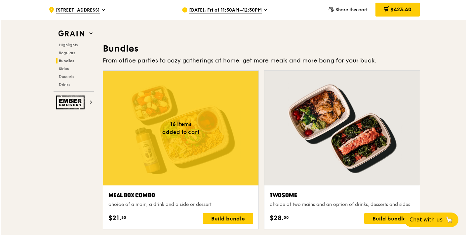
scroll to position [946, 0]
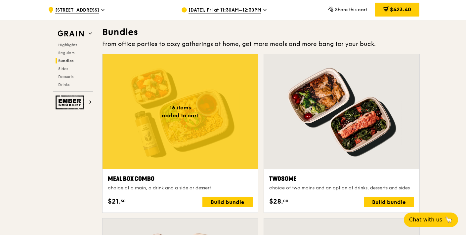
click at [175, 118] on div at bounding box center [179, 111] width 155 height 115
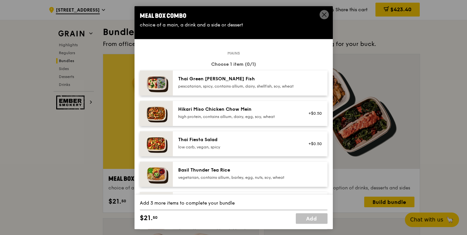
click at [214, 180] on div "vegetarian, contains allium, barley, egg, nuts, soy, wheat" at bounding box center [237, 177] width 119 height 5
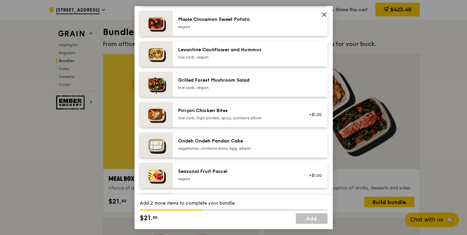
scroll to position [441, 0]
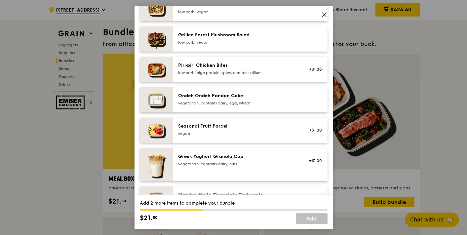
click at [209, 165] on div "Greek Yoghurt Granola Cup vegetarian, contains dairy, nuts" at bounding box center [237, 159] width 119 height 13
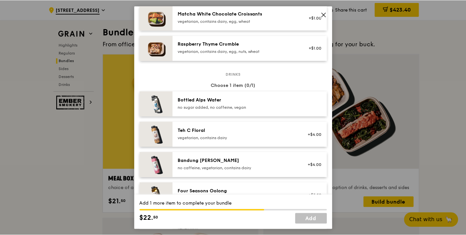
scroll to position [625, 0]
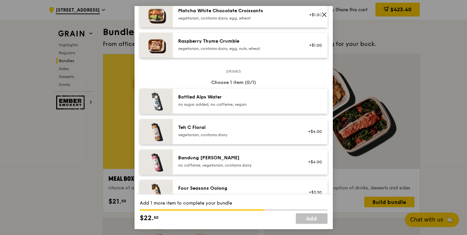
click at [222, 107] on div "no sugar added, no caffeine, vegan" at bounding box center [237, 104] width 119 height 5
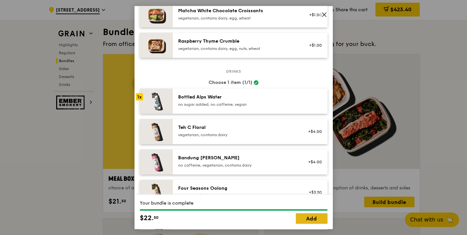
click at [307, 219] on link "Add" at bounding box center [312, 218] width 32 height 11
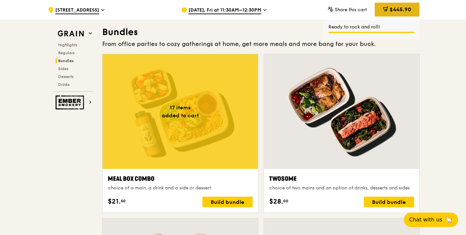
click at [391, 11] on span "$445.90" at bounding box center [399, 9] width 21 height 6
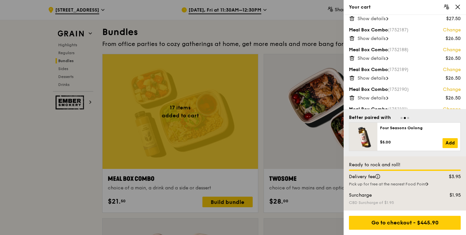
click at [383, 19] on span "Show details" at bounding box center [371, 19] width 28 height 6
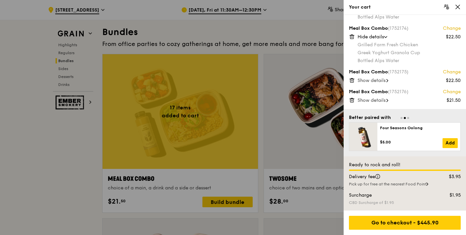
scroll to position [0, 0]
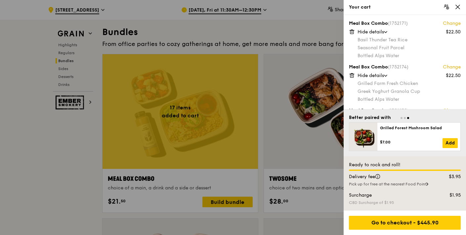
click at [380, 23] on div "Meal Box Combo (1752171) Change" at bounding box center [405, 23] width 112 height 7
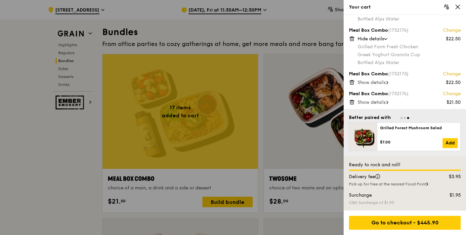
scroll to position [73, 0]
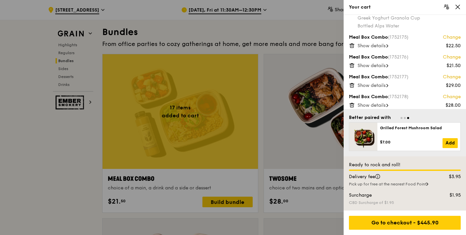
click at [375, 45] on span "Show details" at bounding box center [371, 46] width 28 height 6
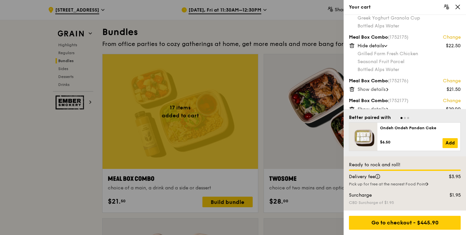
scroll to position [110, 0]
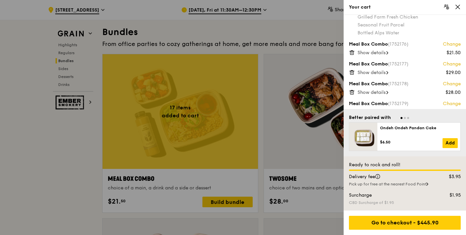
click at [379, 52] on span "Show details" at bounding box center [371, 53] width 28 height 6
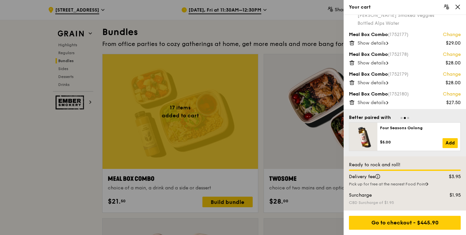
scroll to position [147, 0]
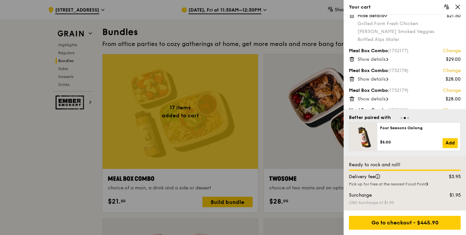
click at [376, 58] on span "Show details" at bounding box center [371, 60] width 28 height 6
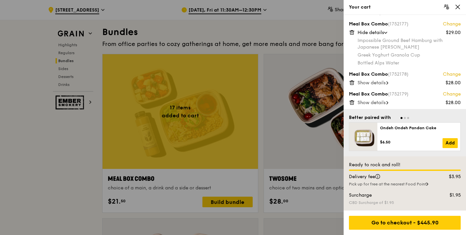
scroll to position [184, 0]
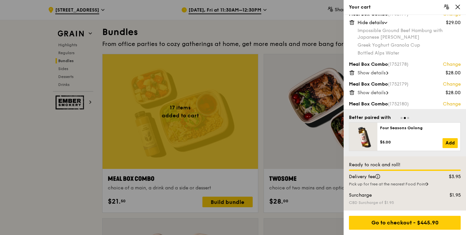
click at [370, 73] on span "Show details" at bounding box center [371, 73] width 28 height 6
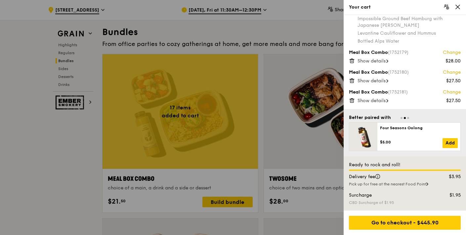
scroll to position [257, 0]
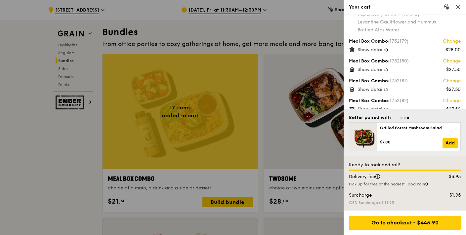
click at [375, 47] on div "Show details" at bounding box center [408, 50] width 103 height 7
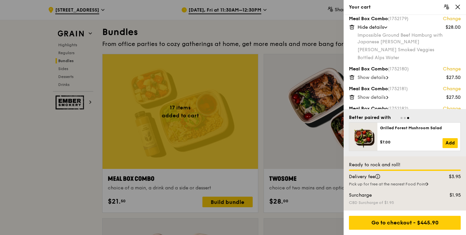
scroll to position [294, 0]
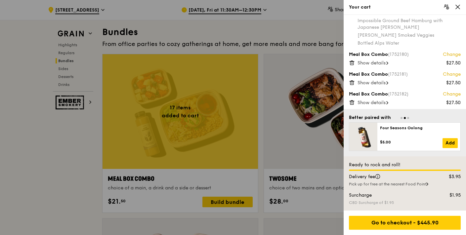
click at [379, 62] on span "Show details" at bounding box center [371, 63] width 28 height 6
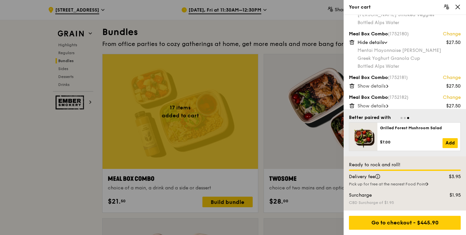
scroll to position [331, 0]
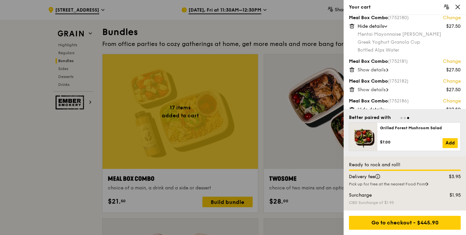
click at [376, 69] on span "Show details" at bounding box center [371, 70] width 28 height 6
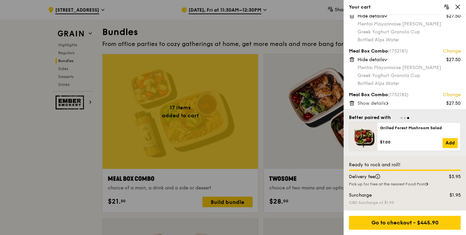
scroll to position [368, 0]
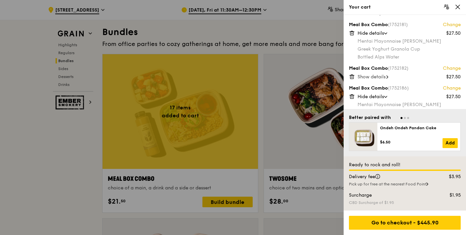
click at [370, 77] on span "Show details" at bounding box center [371, 77] width 28 height 6
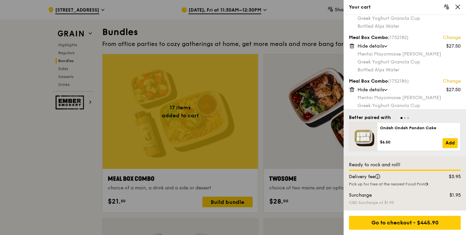
scroll to position [404, 0]
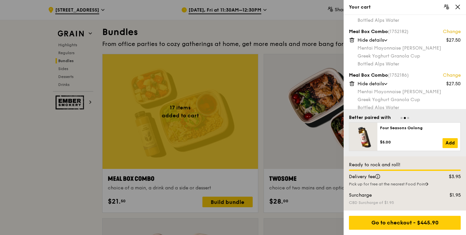
click at [370, 82] on span "Hide details" at bounding box center [370, 84] width 26 height 6
click at [376, 82] on span "Show details" at bounding box center [371, 84] width 28 height 6
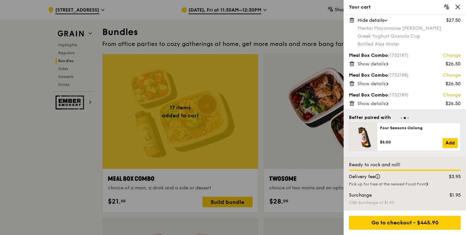
scroll to position [478, 0]
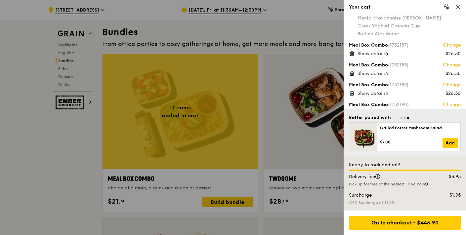
click at [378, 52] on span "Show details" at bounding box center [371, 54] width 28 height 6
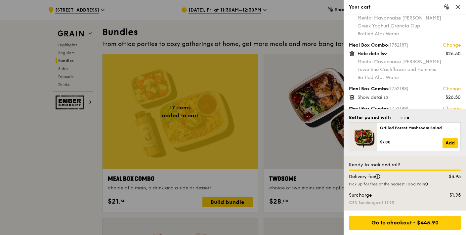
scroll to position [515, 0]
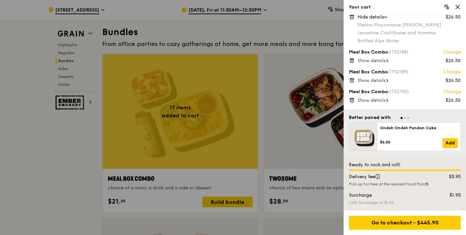
click at [364, 59] on span "Show details" at bounding box center [371, 61] width 28 height 6
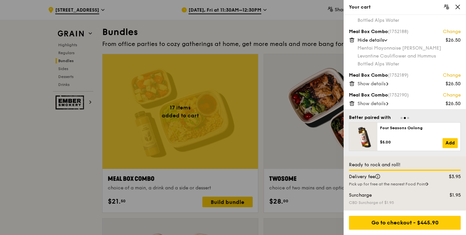
scroll to position [551, 0]
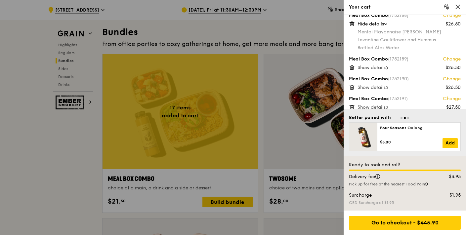
click at [373, 65] on span "Show details" at bounding box center [371, 68] width 28 height 6
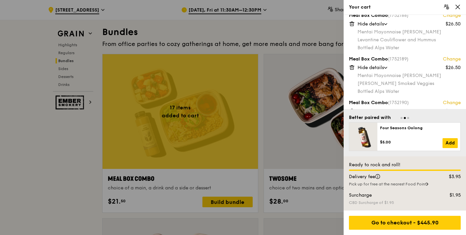
scroll to position [588, 0]
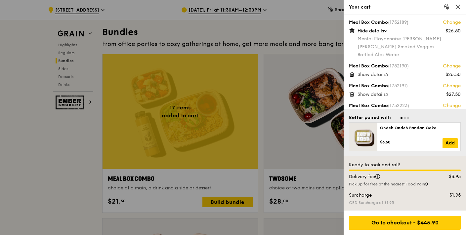
click at [379, 73] on span "Show details" at bounding box center [371, 75] width 28 height 6
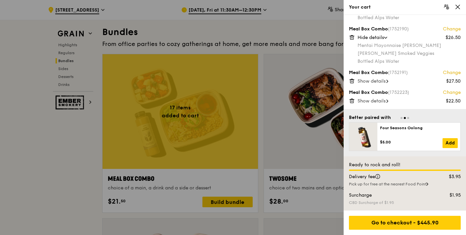
scroll to position [982, 0]
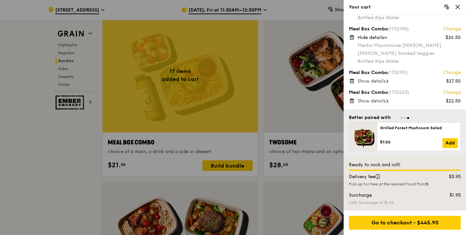
click at [373, 80] on span "Show details" at bounding box center [371, 81] width 28 height 6
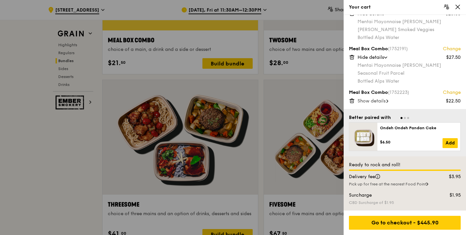
scroll to position [1092, 0]
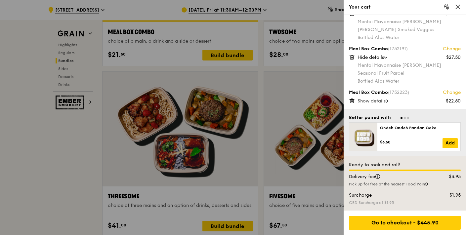
click at [375, 98] on span "Show details" at bounding box center [371, 101] width 28 height 6
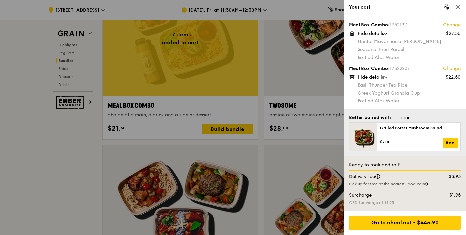
scroll to position [1056, 0]
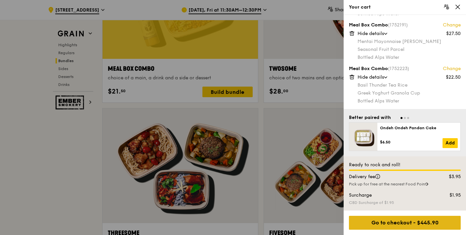
click at [406, 222] on div "Go to checkout - $445.90" at bounding box center [405, 223] width 112 height 14
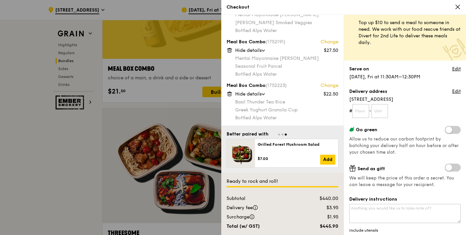
scroll to position [16, 0]
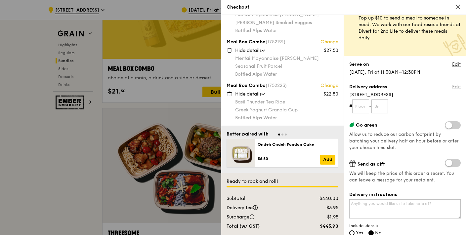
click at [452, 84] on link "Edit" at bounding box center [456, 87] width 9 height 7
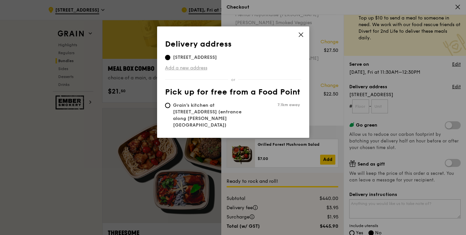
click at [194, 67] on link "Add a new address" at bounding box center [233, 68] width 136 height 7
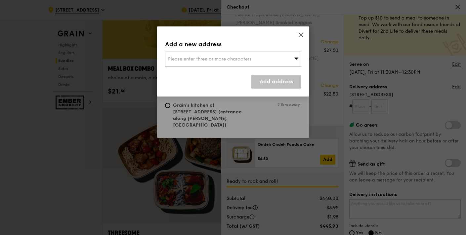
click at [246, 57] on span "Please enter three or more characters" at bounding box center [209, 59] width 83 height 6
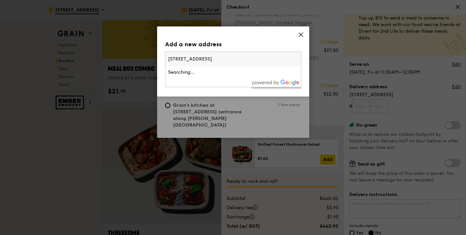
type input "10 Shenton Way, MAS Building"
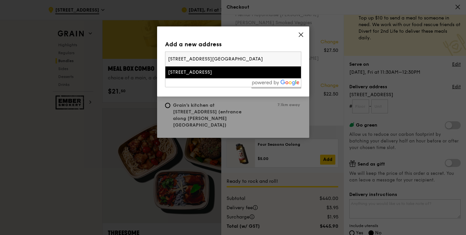
click at [301, 33] on icon at bounding box center [301, 35] width 6 height 6
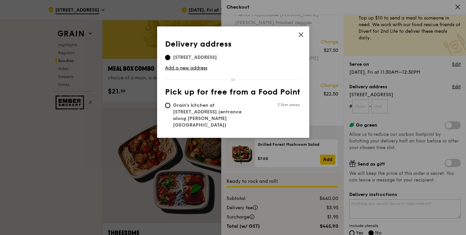
click at [301, 34] on icon at bounding box center [301, 35] width 6 height 6
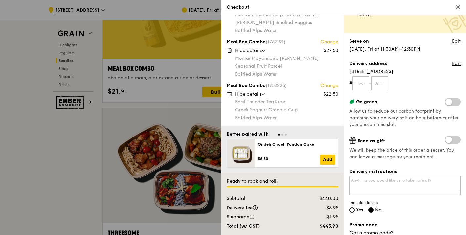
scroll to position [53, 0]
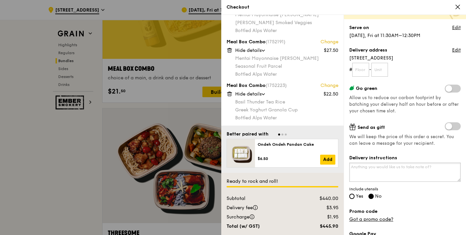
click at [371, 168] on textarea "Delivery instructions" at bounding box center [404, 172] width 111 height 19
type textarea "D"
type textarea "W"
click at [406, 180] on textarea "Delivery address: 10 Shenton Way, MAS Building Please call me when the delivery…" at bounding box center [404, 172] width 111 height 19
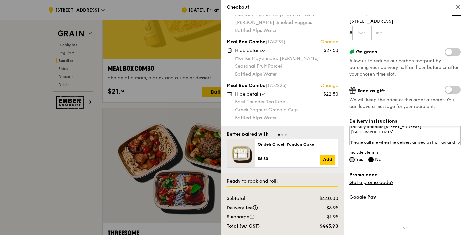
type textarea "Delivery address: 10 Shenton Way, MAS Building Please call me when the delivery…"
click at [352, 157] on input "Yes" at bounding box center [351, 159] width 5 height 5
radio input "true"
radio input "false"
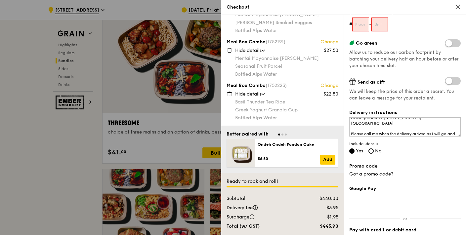
scroll to position [145, 0]
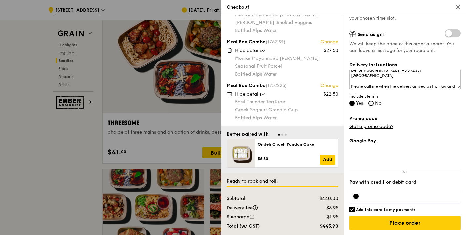
click at [351, 209] on input "Add this card to my payments" at bounding box center [351, 209] width 5 height 5
checkbox input "false"
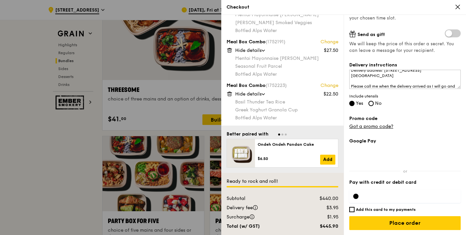
scroll to position [1203, 0]
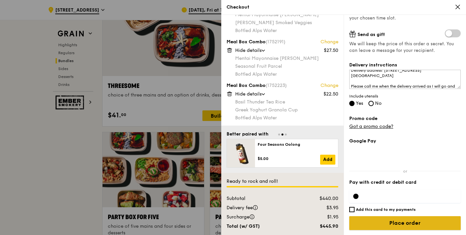
click at [398, 222] on input "Place order" at bounding box center [404, 223] width 111 height 14
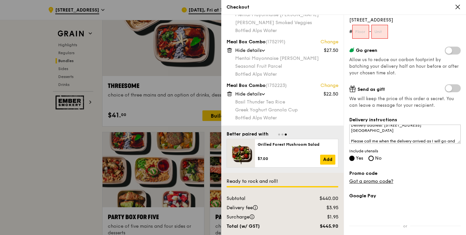
scroll to position [0, 0]
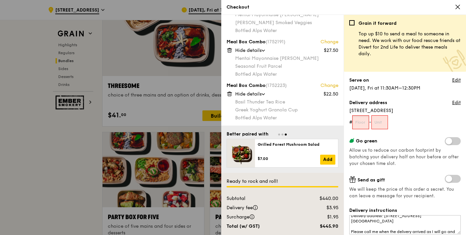
click at [361, 120] on input "text" at bounding box center [360, 122] width 17 height 14
type input "0"
click at [382, 122] on input "text" at bounding box center [379, 122] width 17 height 14
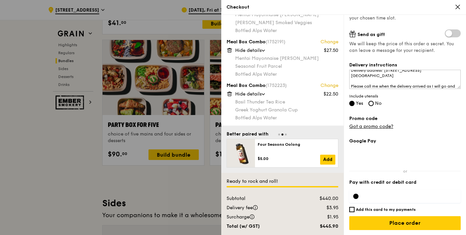
scroll to position [1423, 0]
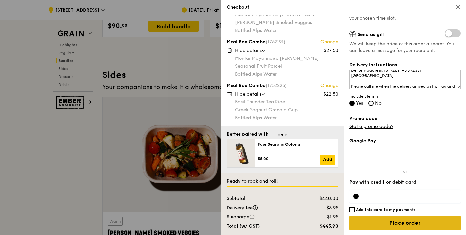
type input "00"
click at [408, 223] on input "Place order" at bounding box center [404, 223] width 111 height 14
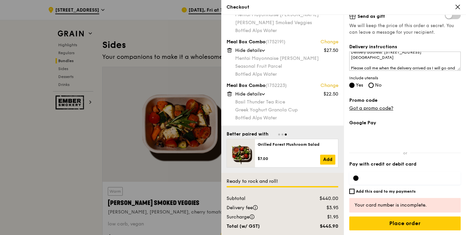
scroll to position [1460, 0]
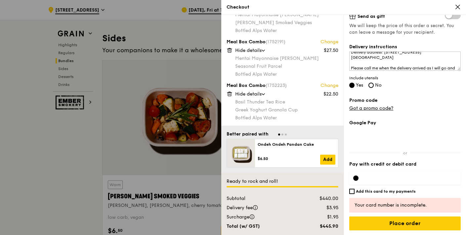
click at [356, 177] on div at bounding box center [355, 177] width 5 height 5
click at [363, 166] on label "Pay with credit or debit card" at bounding box center [404, 164] width 111 height 7
click at [354, 177] on div at bounding box center [355, 177] width 5 height 5
click at [356, 177] on div at bounding box center [355, 177] width 5 height 5
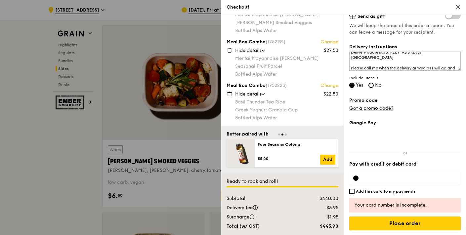
scroll to position [1497, 0]
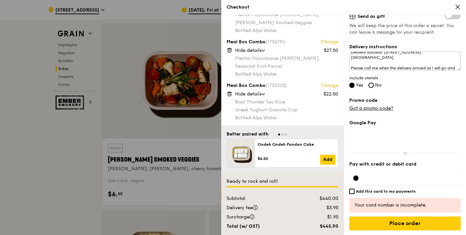
click at [390, 205] on div "Your card number is incomplete." at bounding box center [404, 205] width 101 height 7
click at [387, 200] on div "Your card number is incomplete." at bounding box center [404, 205] width 111 height 15
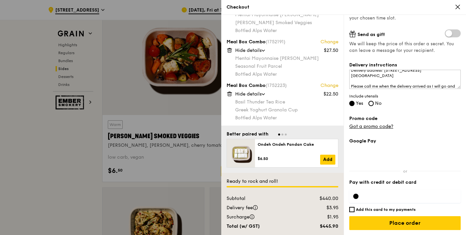
scroll to position [1533, 0]
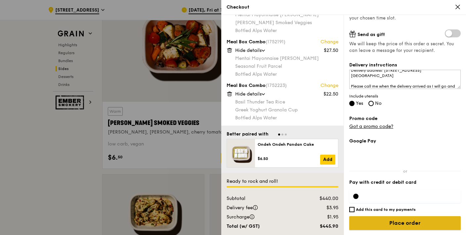
click at [394, 223] on input "Place order" at bounding box center [404, 223] width 111 height 14
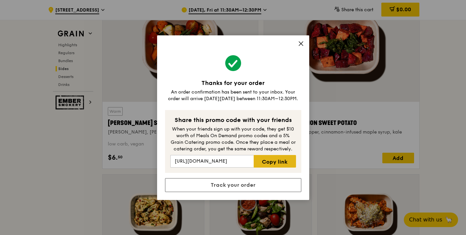
click at [271, 161] on link "Copy link" at bounding box center [274, 161] width 42 height 13
click at [300, 42] on icon at bounding box center [301, 44] width 6 height 6
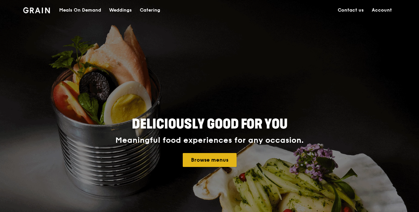
click at [211, 159] on link "Browse menus" at bounding box center [210, 160] width 54 height 14
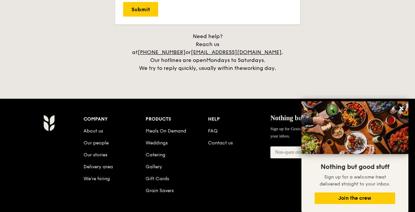
scroll to position [1448, 0]
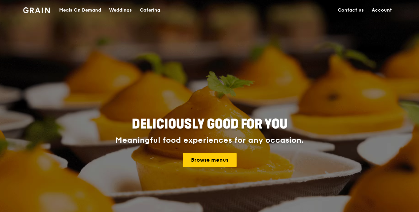
click at [382, 10] on link "Account" at bounding box center [382, 10] width 28 height 20
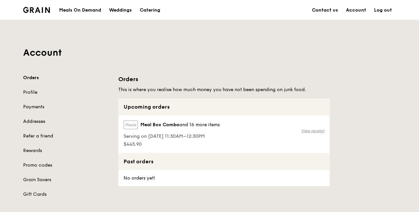
click at [314, 131] on link "View receipt" at bounding box center [312, 130] width 23 height 5
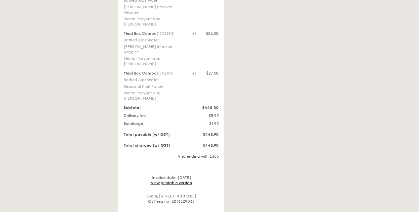
scroll to position [629, 0]
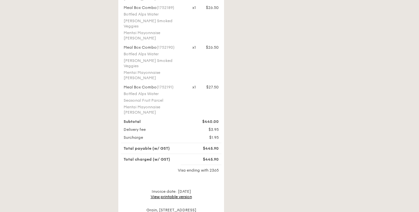
click at [173, 194] on link "View printable version" at bounding box center [171, 196] width 41 height 5
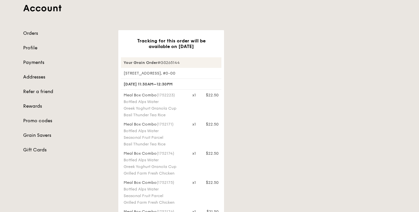
scroll to position [0, 0]
